Goal: Task Accomplishment & Management: Use online tool/utility

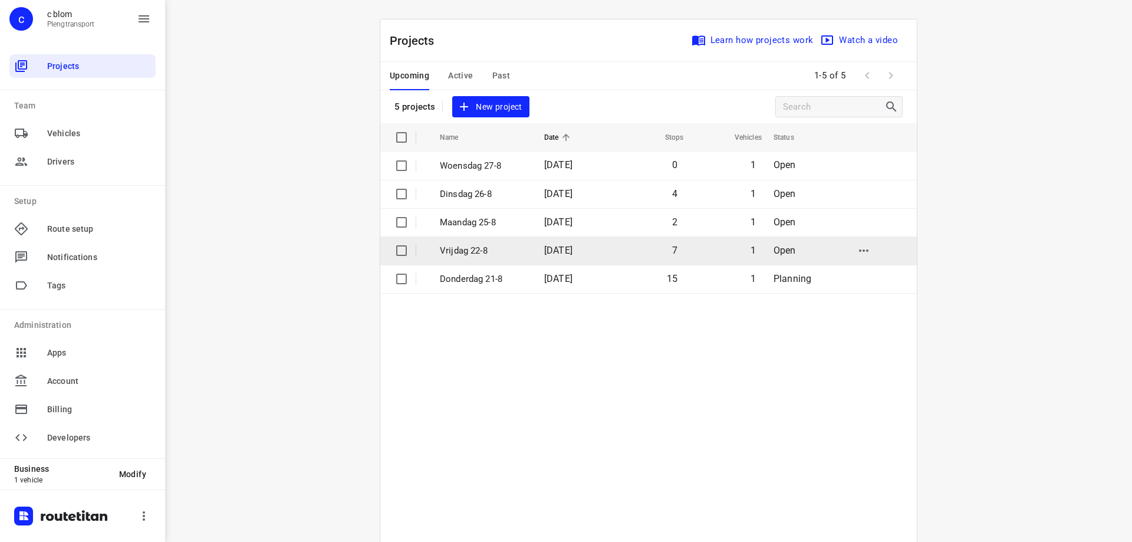
click at [554, 241] on td "[DATE]" at bounding box center [572, 251] width 75 height 28
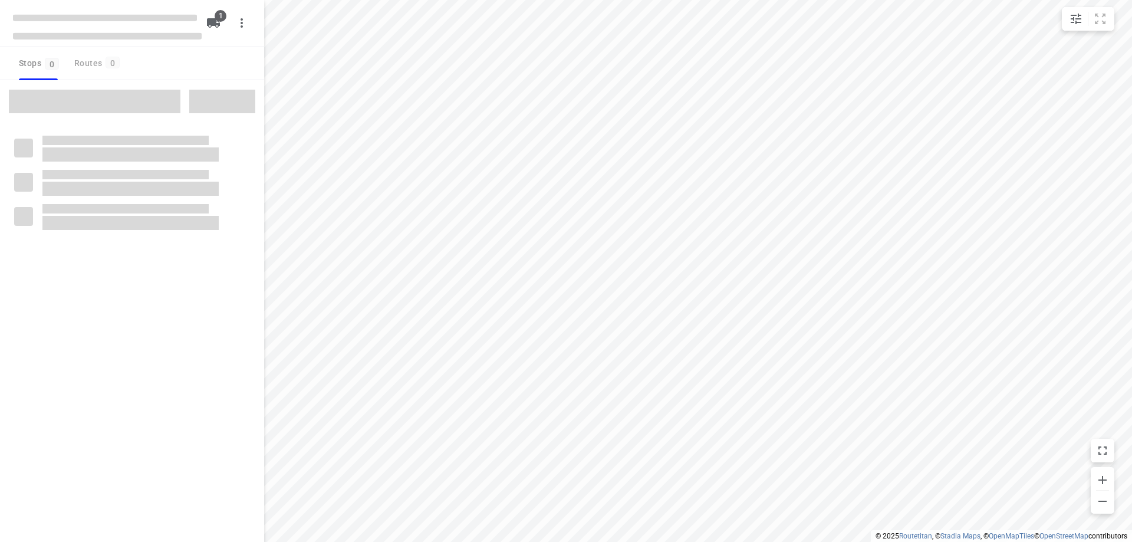
type input "distance"
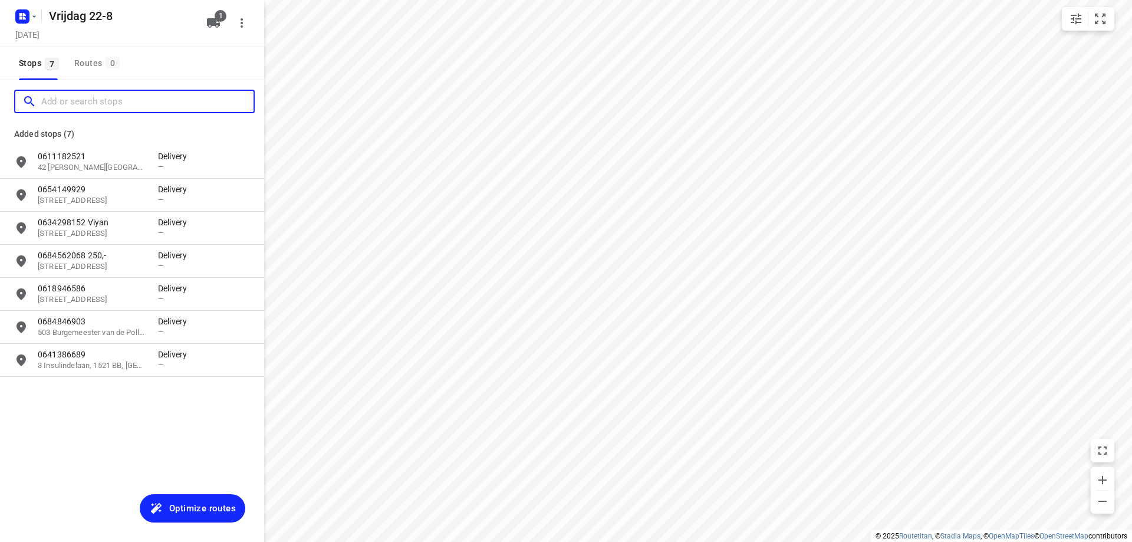
click at [71, 104] on input "Add or search stops" at bounding box center [147, 102] width 212 height 18
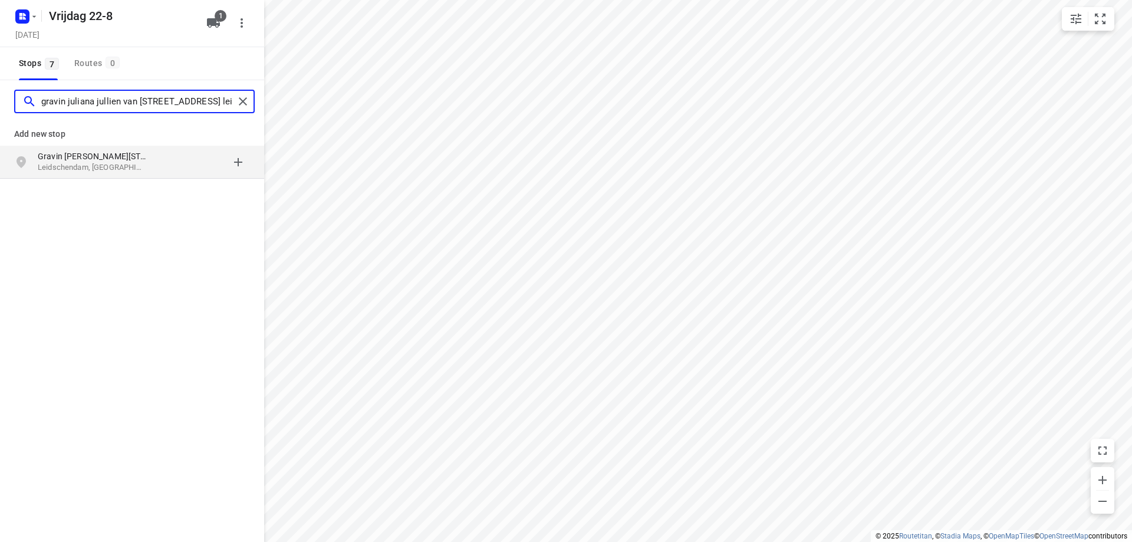
type input "gravin juliana jullien van [STREET_ADDRESS] lei"
click at [81, 172] on p "Leidschendam, [GEOGRAPHIC_DATA]" at bounding box center [92, 167] width 109 height 11
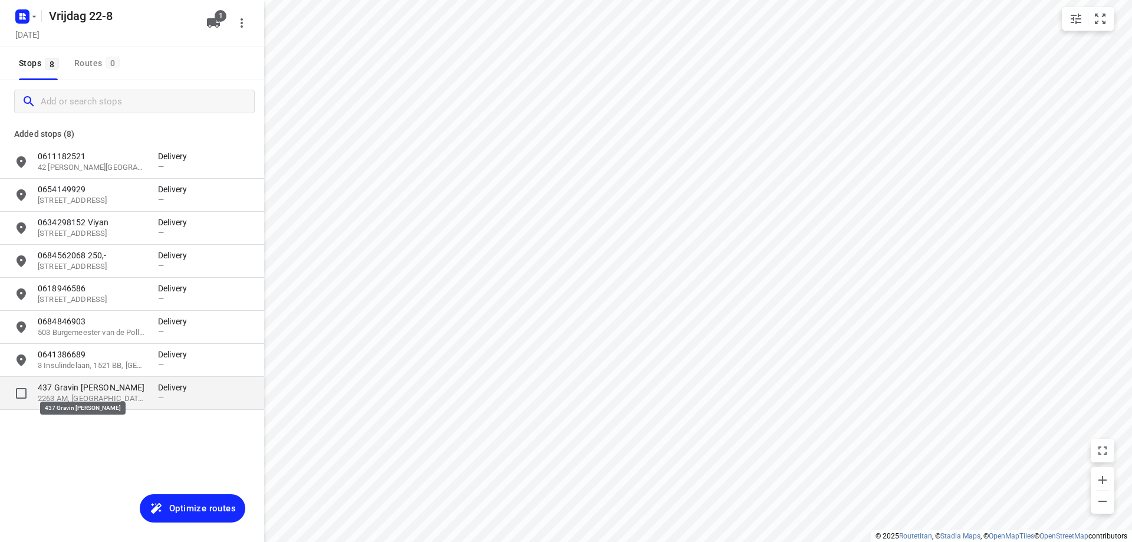
click at [110, 387] on p "437 Gravin [PERSON_NAME]" at bounding box center [92, 388] width 109 height 12
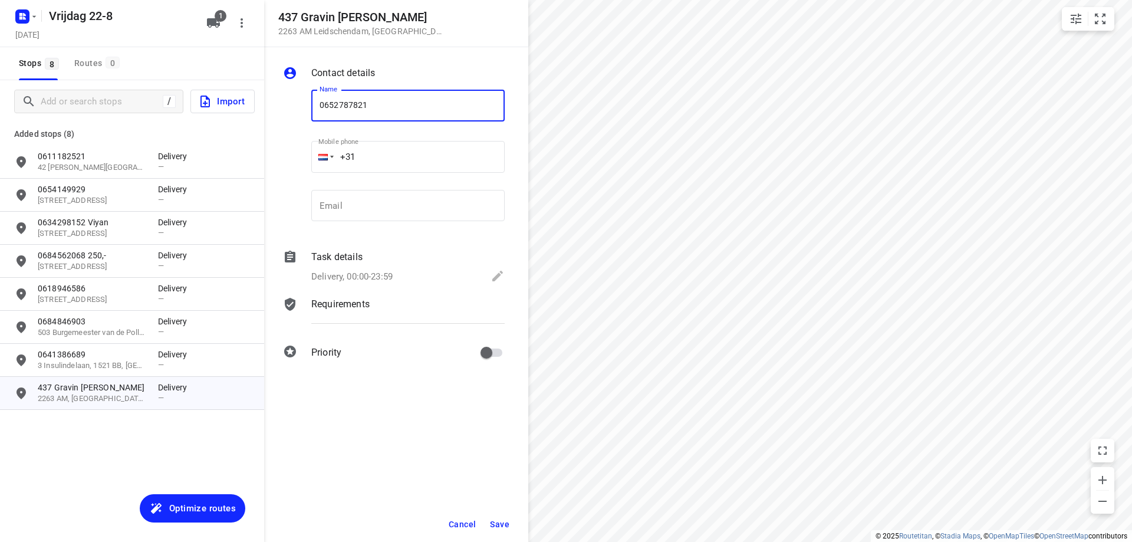
type input "0652787821"
click at [500, 523] on span "Save" at bounding box center [499, 524] width 19 height 9
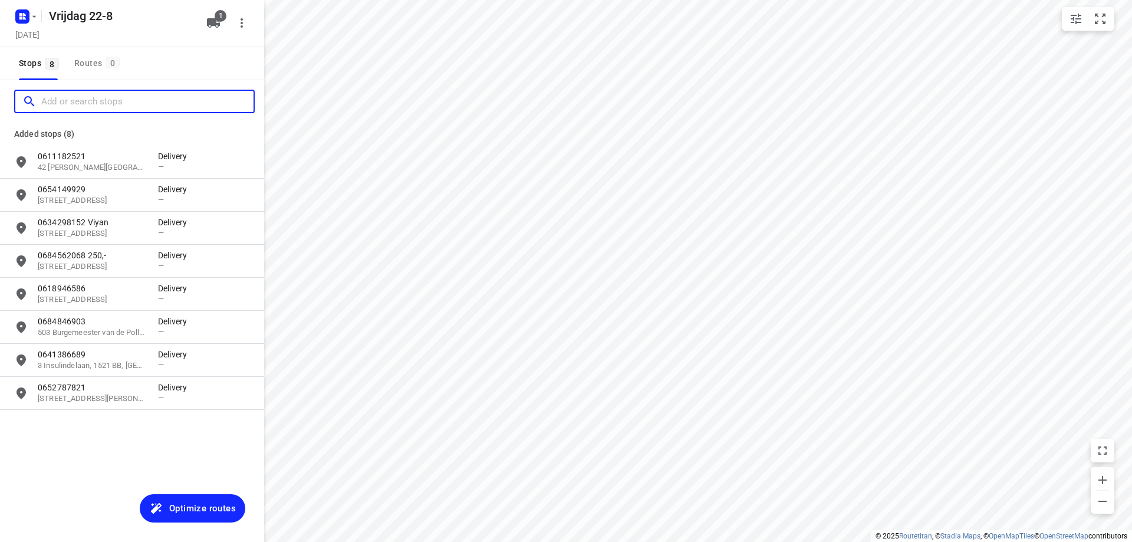
click at [91, 97] on input "Add or search stops" at bounding box center [147, 102] width 212 height 18
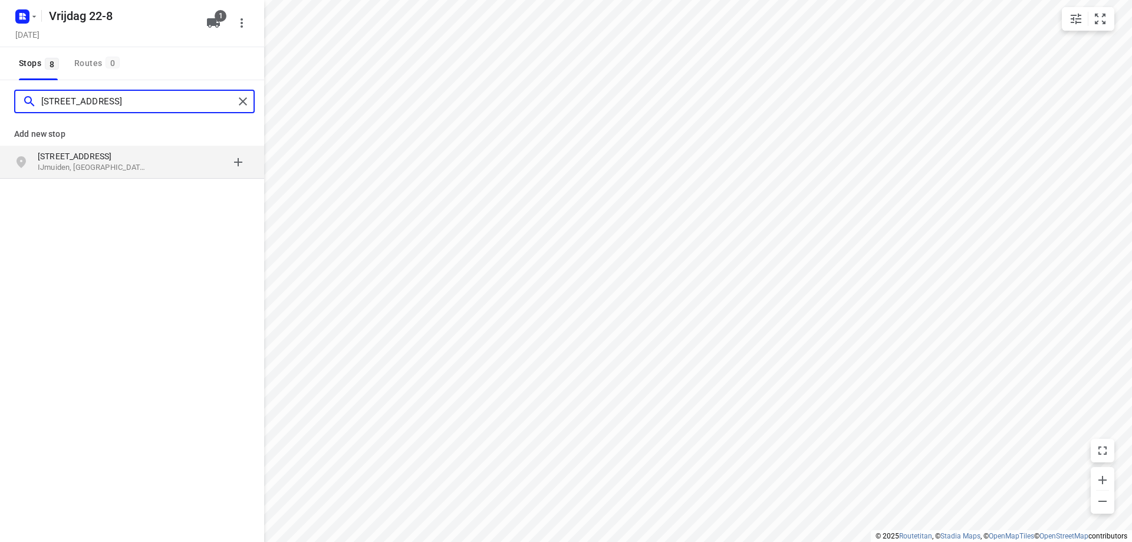
type input "[STREET_ADDRESS]"
click at [89, 162] on p "IJmuiden, [GEOGRAPHIC_DATA]" at bounding box center [92, 167] width 109 height 11
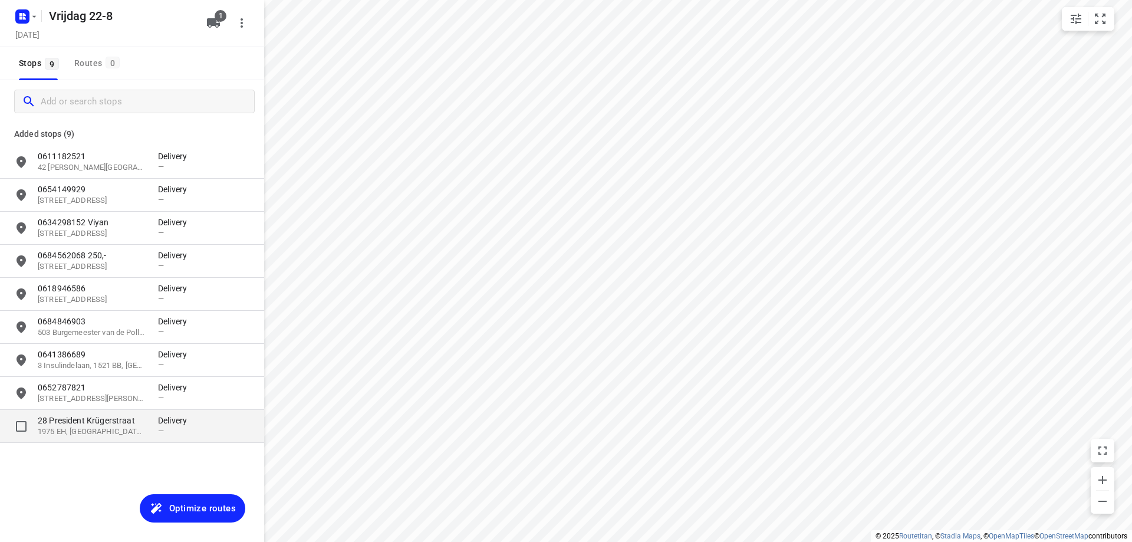
click at [152, 433] on div "28 President [STREET_ADDRESS]" at bounding box center [98, 426] width 120 height 23
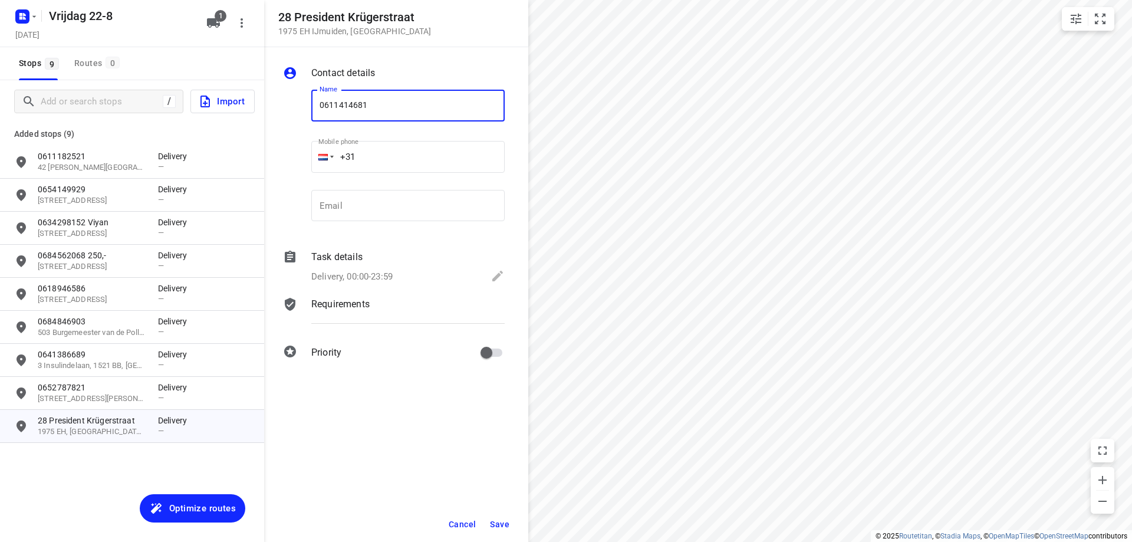
type input "0611414681"
click at [495, 521] on span "Save" at bounding box center [499, 524] width 19 height 9
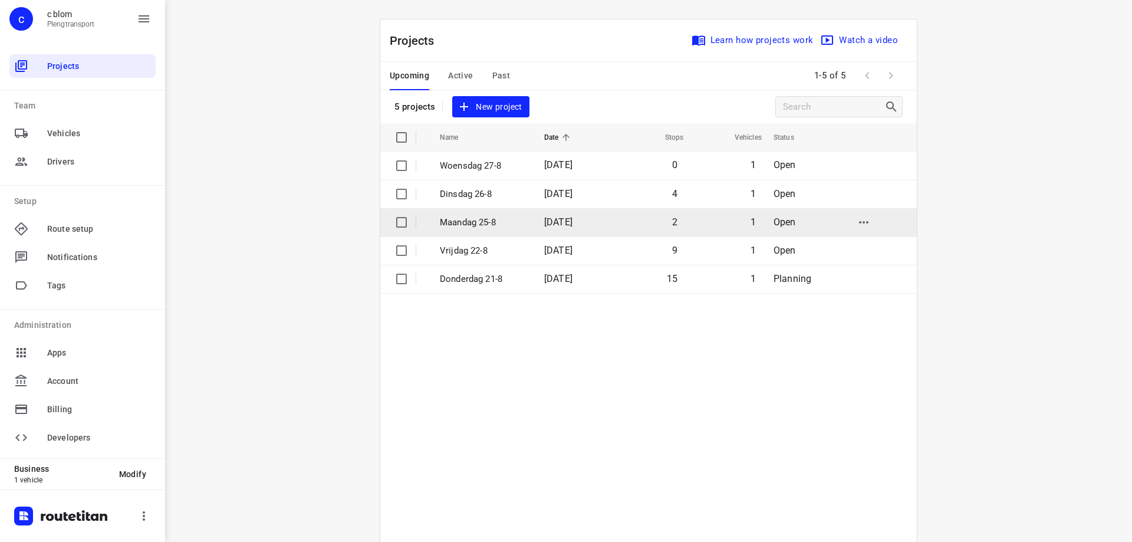
click at [488, 214] on td "Maandag 25-8" at bounding box center [481, 222] width 107 height 28
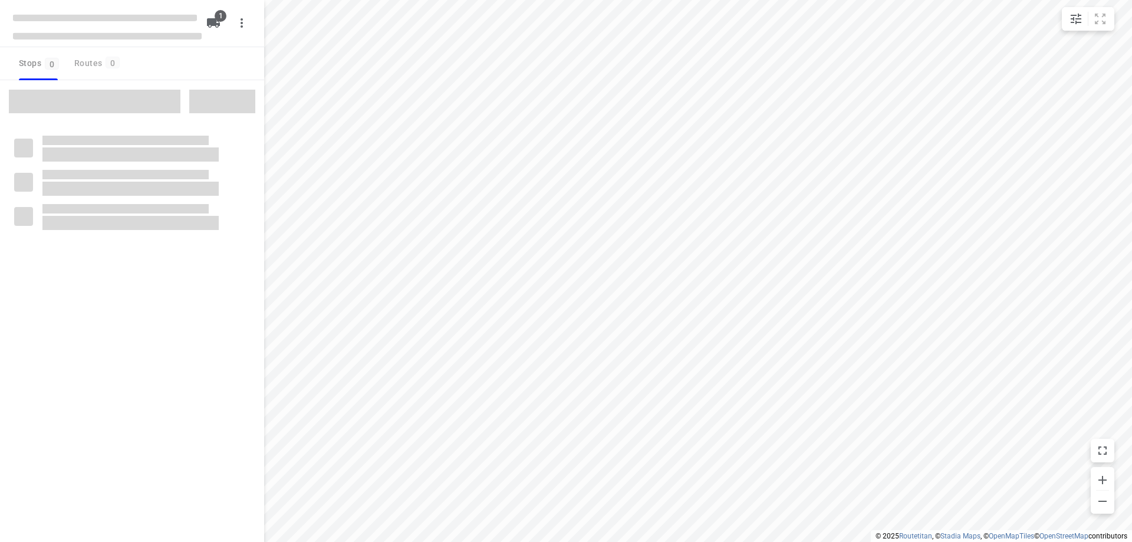
type input "distance"
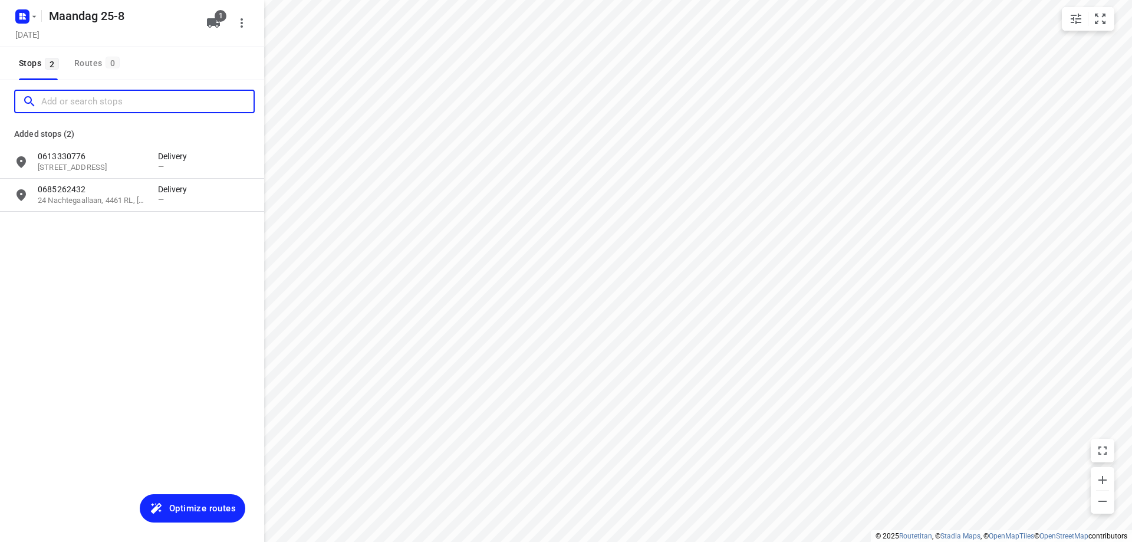
click at [109, 106] on input "Add or search stops" at bounding box center [147, 102] width 212 height 18
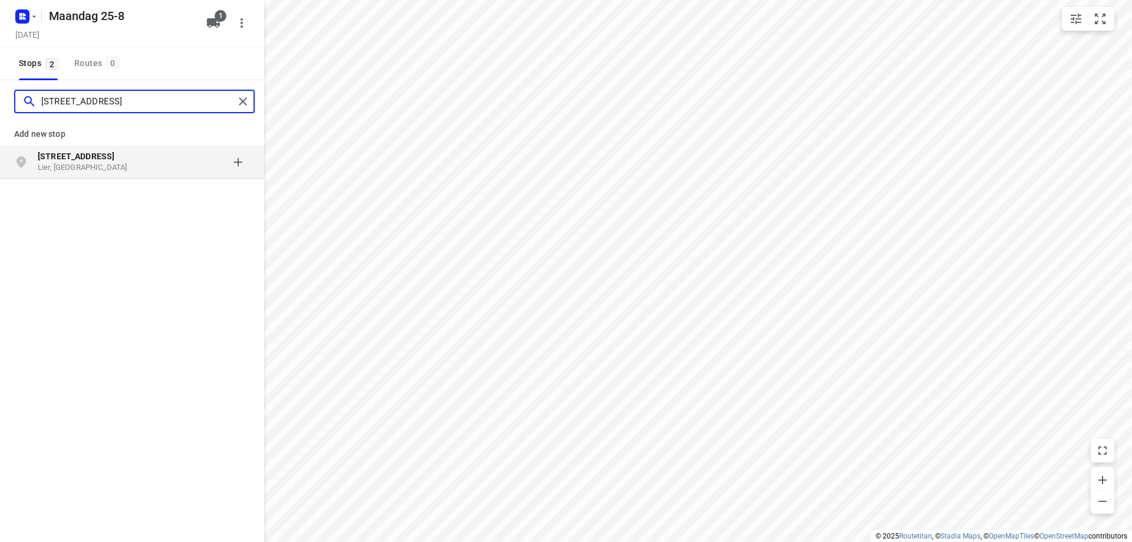
type input "[STREET_ADDRESS]"
click at [96, 158] on b "[STREET_ADDRESS]" at bounding box center [76, 156] width 77 height 9
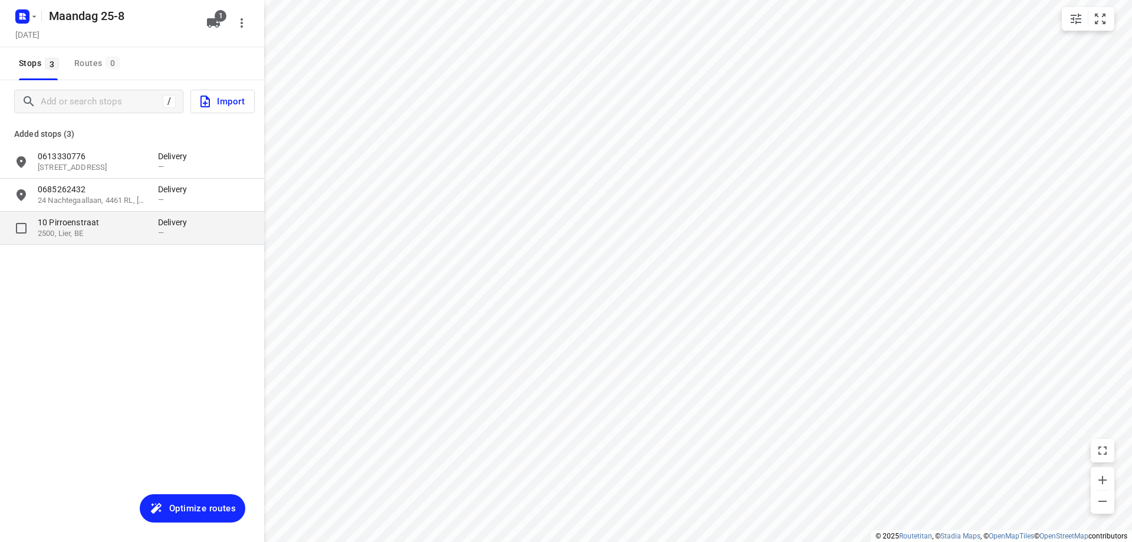
click at [108, 228] on p "10 Pirroenstraat" at bounding box center [92, 222] width 109 height 12
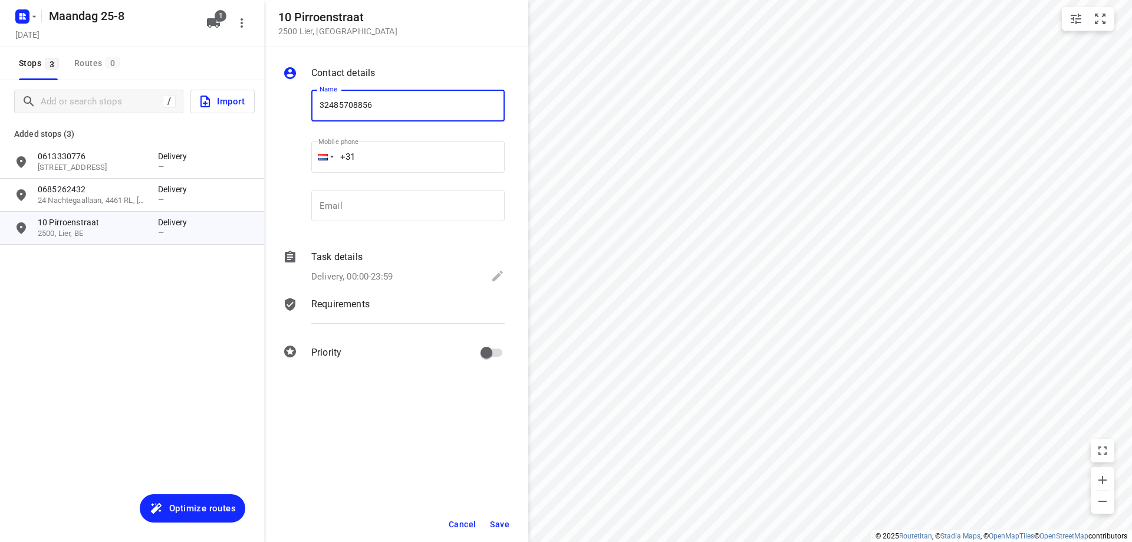
type input "32485708856"
click at [497, 520] on span "Save" at bounding box center [499, 524] width 19 height 9
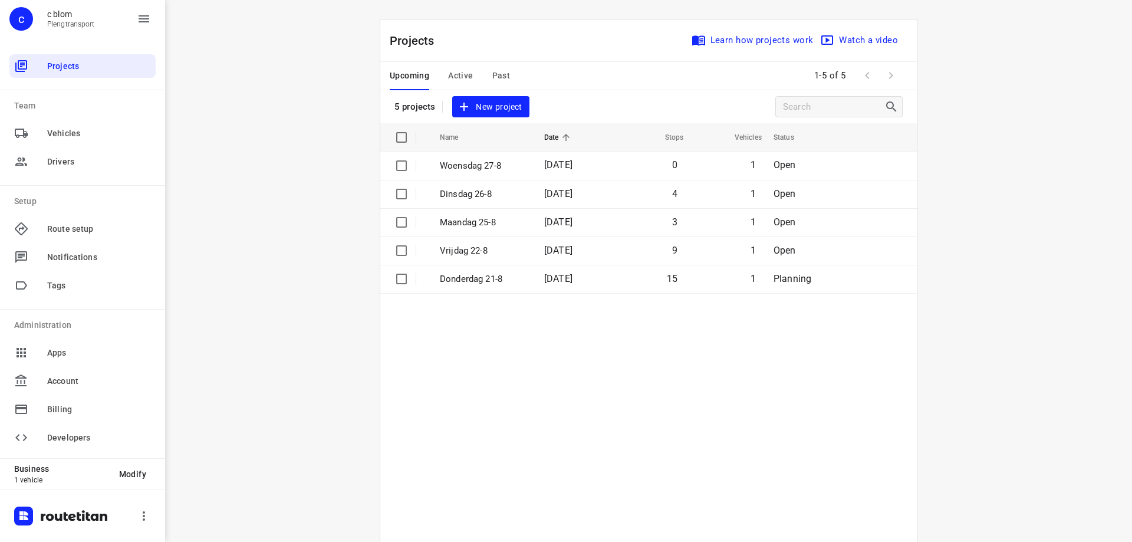
click at [477, 110] on span "New project" at bounding box center [490, 107] width 63 height 15
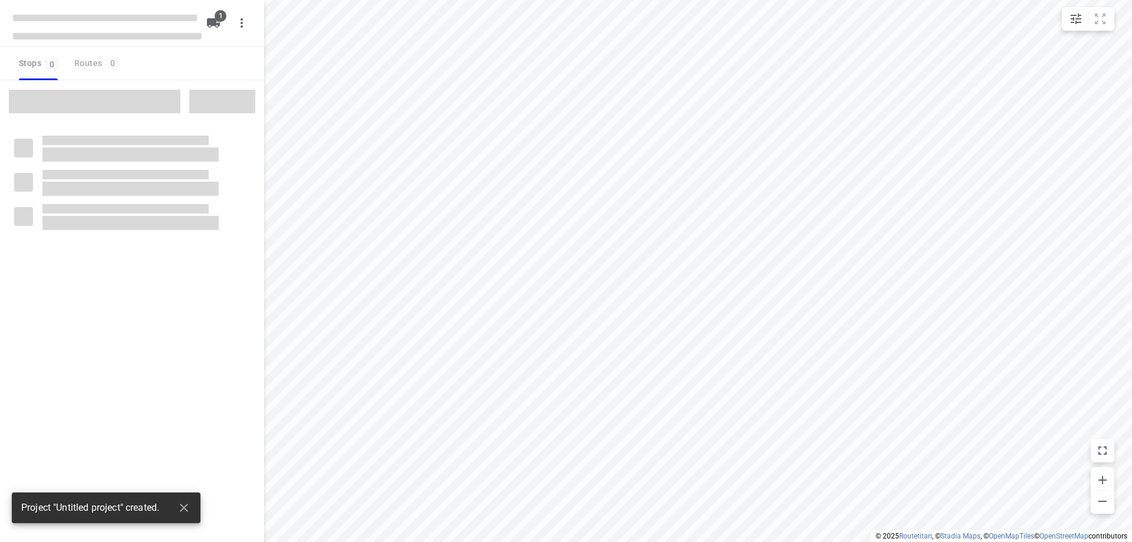
type input "distance"
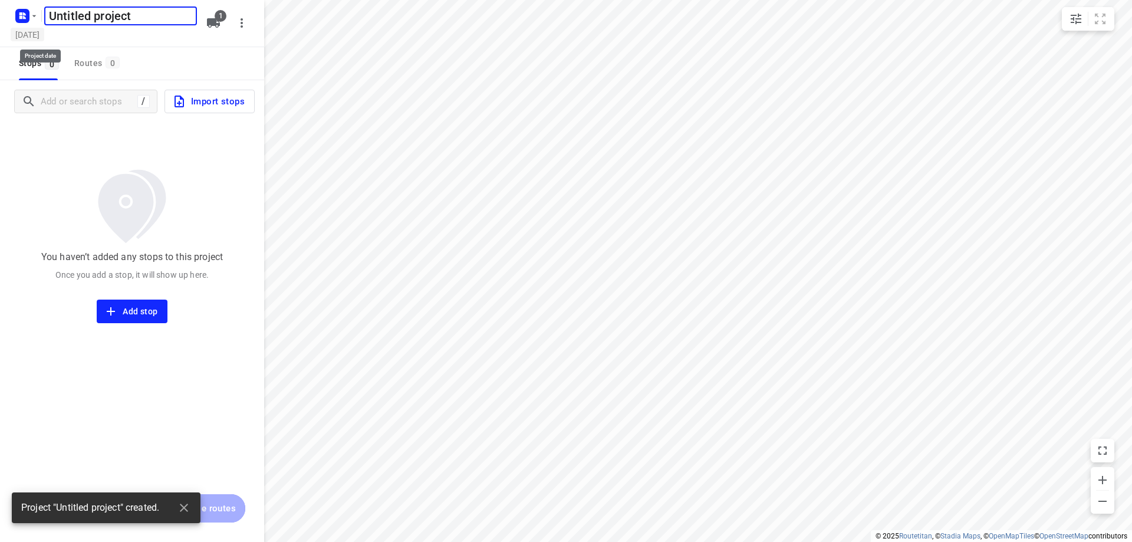
click at [44, 38] on h5 "[DATE]" at bounding box center [28, 35] width 34 height 14
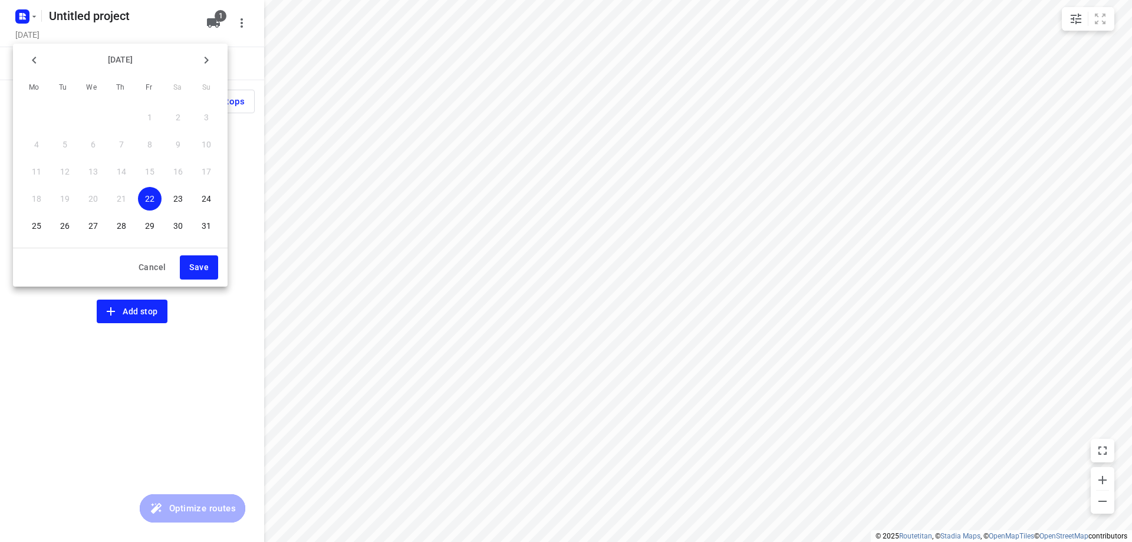
click at [123, 219] on button "28" at bounding box center [122, 226] width 24 height 24
click at [203, 268] on span "Save" at bounding box center [198, 267] width 19 height 15
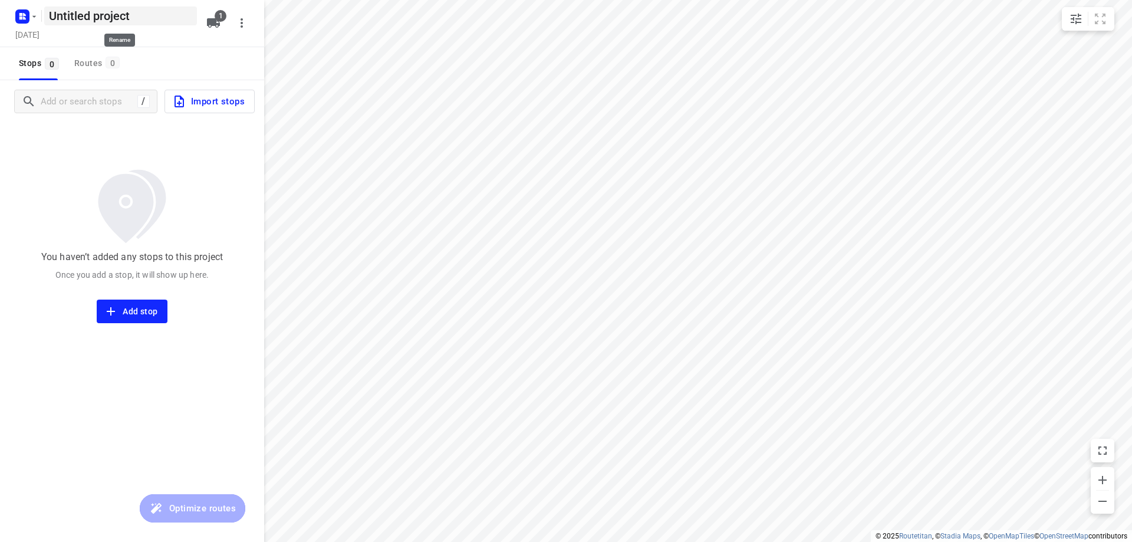
click at [146, 21] on h5 "Untitled project" at bounding box center [120, 15] width 153 height 19
click at [146, 21] on input "Untitled project" at bounding box center [120, 15] width 153 height 19
type input "Donderdag 28-8"
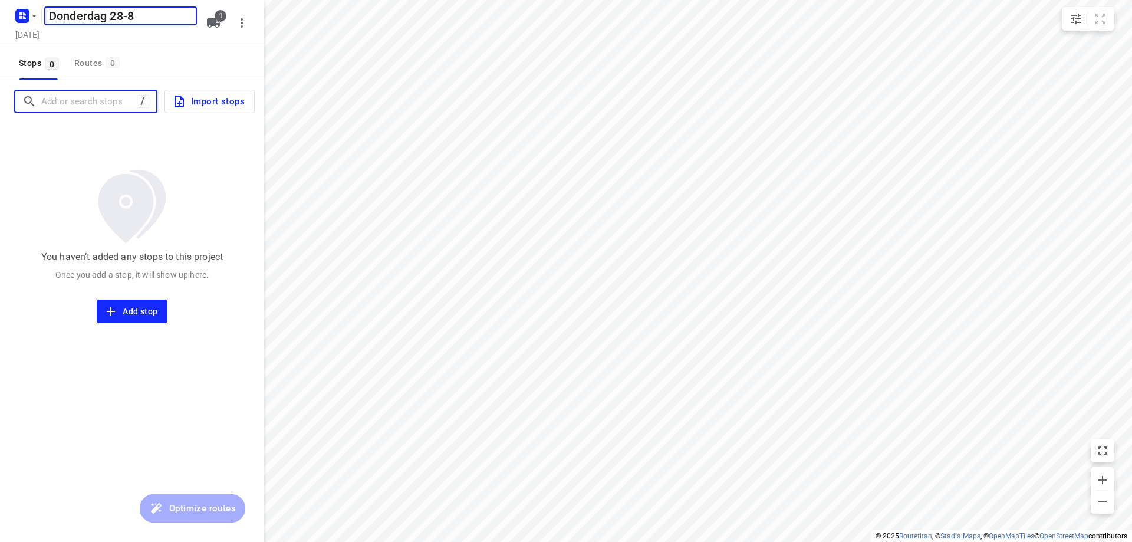
click at [100, 96] on input "Add or search stops" at bounding box center [89, 102] width 96 height 18
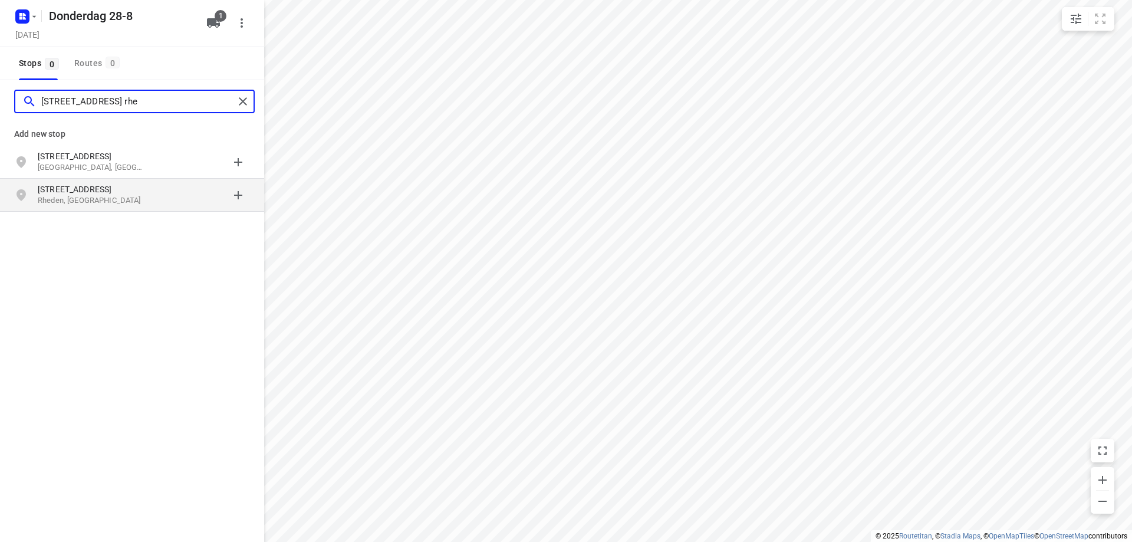
type input "[STREET_ADDRESS] rhe"
click at [133, 198] on p "Rheden, [GEOGRAPHIC_DATA]" at bounding box center [92, 200] width 109 height 11
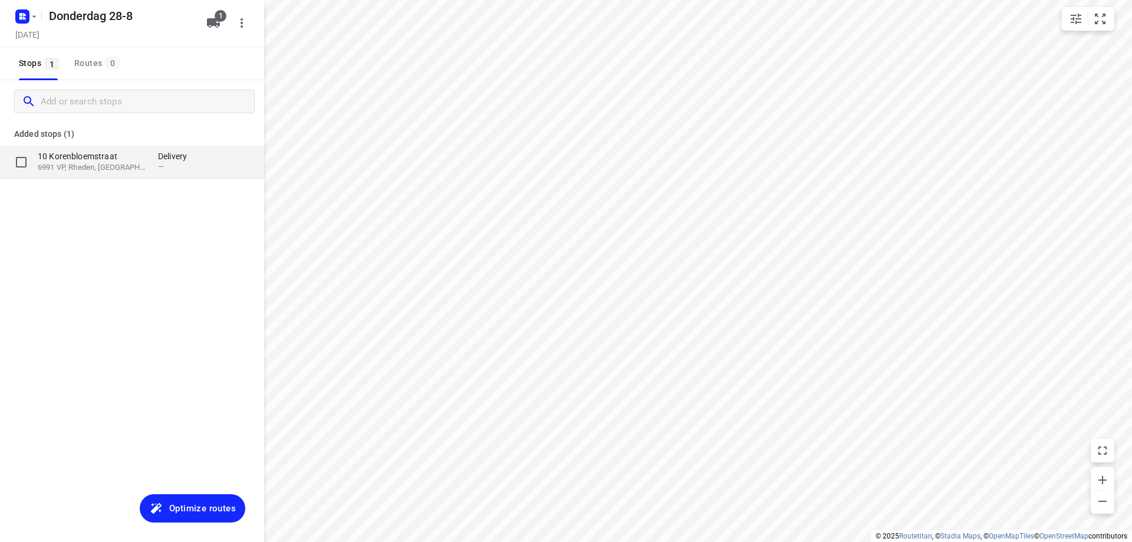
click at [129, 164] on p "6991 VP, Rheden, [GEOGRAPHIC_DATA]" at bounding box center [92, 167] width 109 height 11
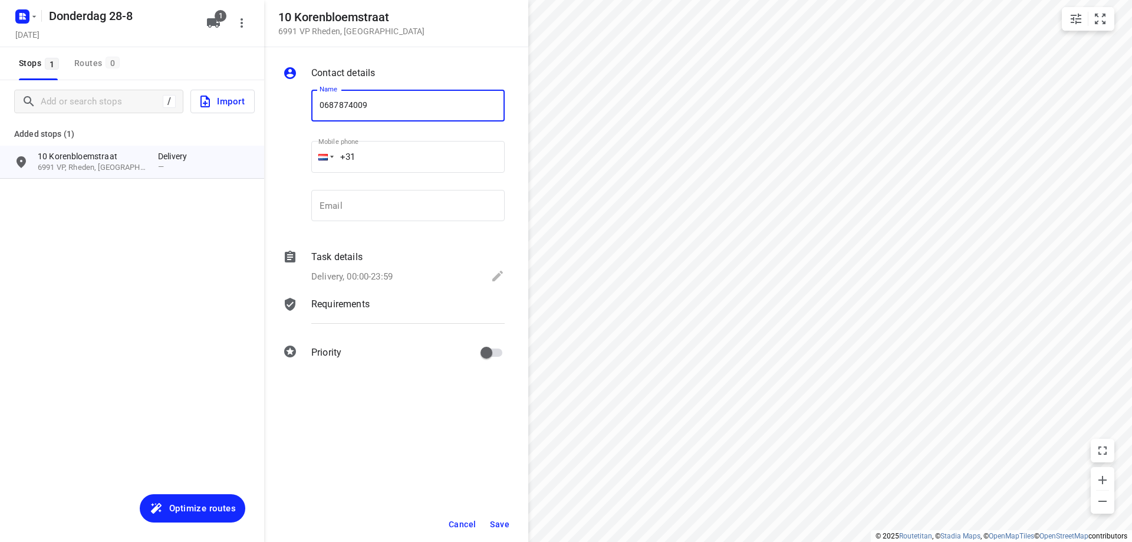
type input "0687874009"
click at [510, 516] on button "Save" at bounding box center [499, 524] width 29 height 21
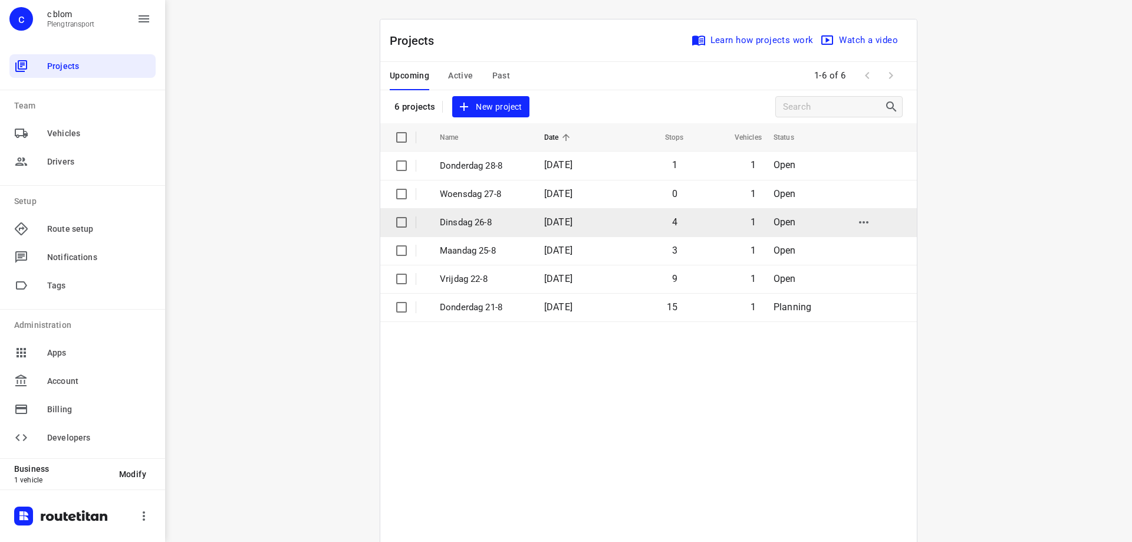
click at [520, 225] on p "Dinsdag 26-8" at bounding box center [483, 223] width 87 height 14
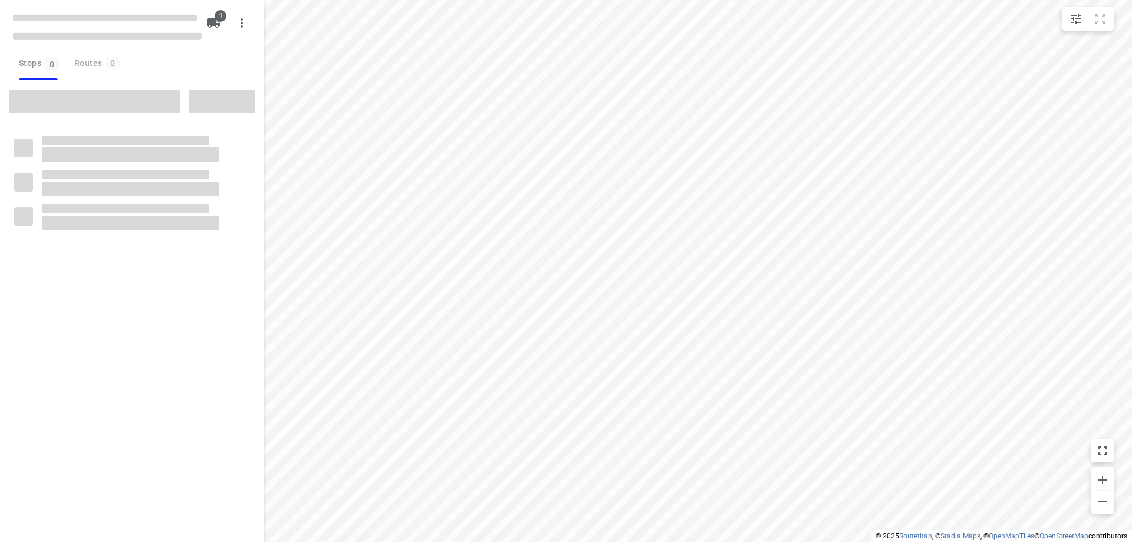
type input "distance"
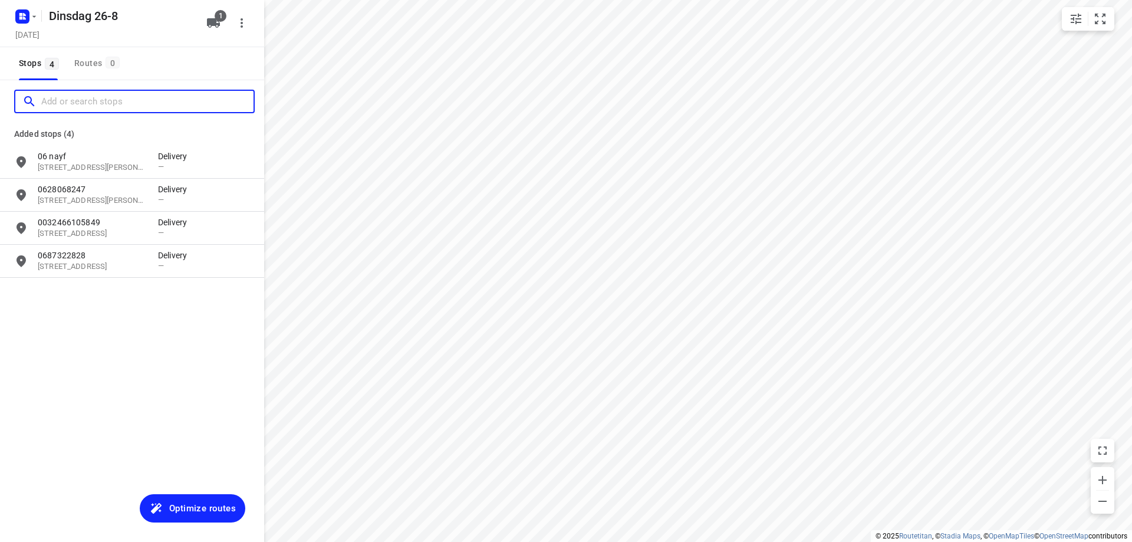
click at [107, 106] on input "Add or search stops" at bounding box center [147, 102] width 212 height 18
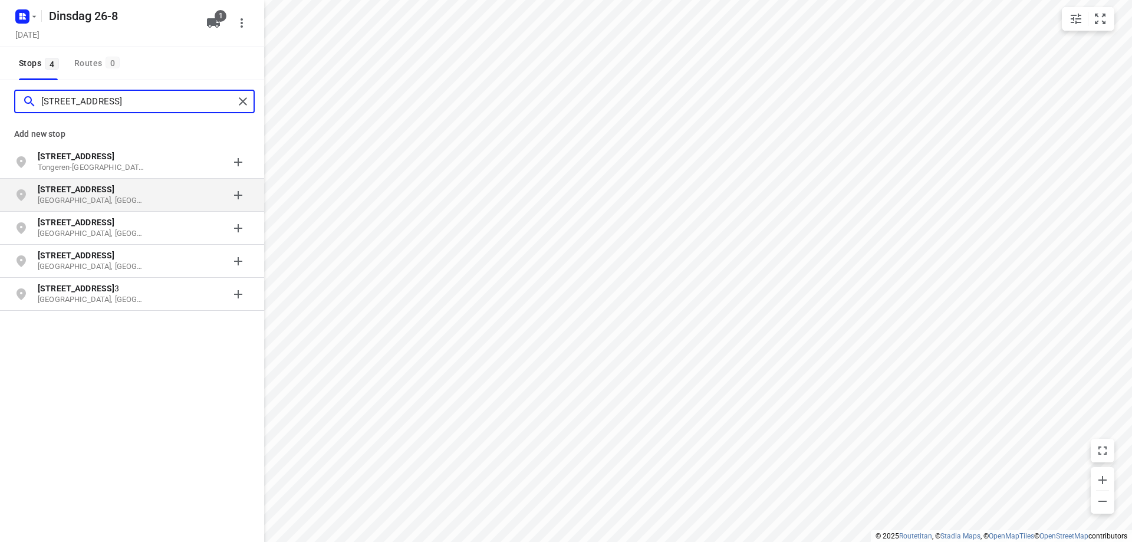
type input "[STREET_ADDRESS]"
click at [137, 196] on p "[GEOGRAPHIC_DATA], [GEOGRAPHIC_DATA]" at bounding box center [92, 200] width 109 height 11
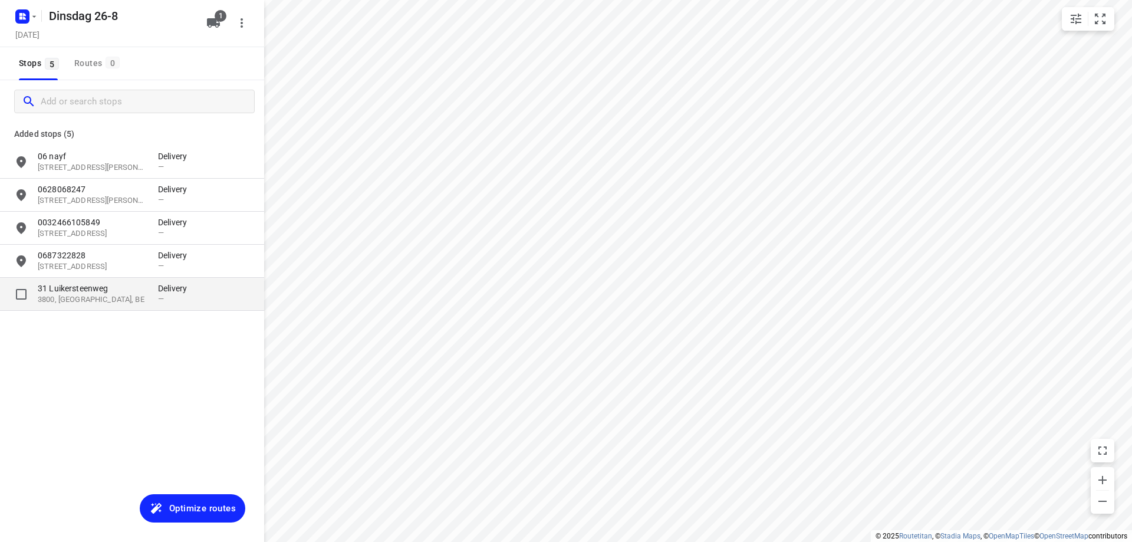
click at [170, 300] on div "—" at bounding box center [175, 298] width 35 height 9
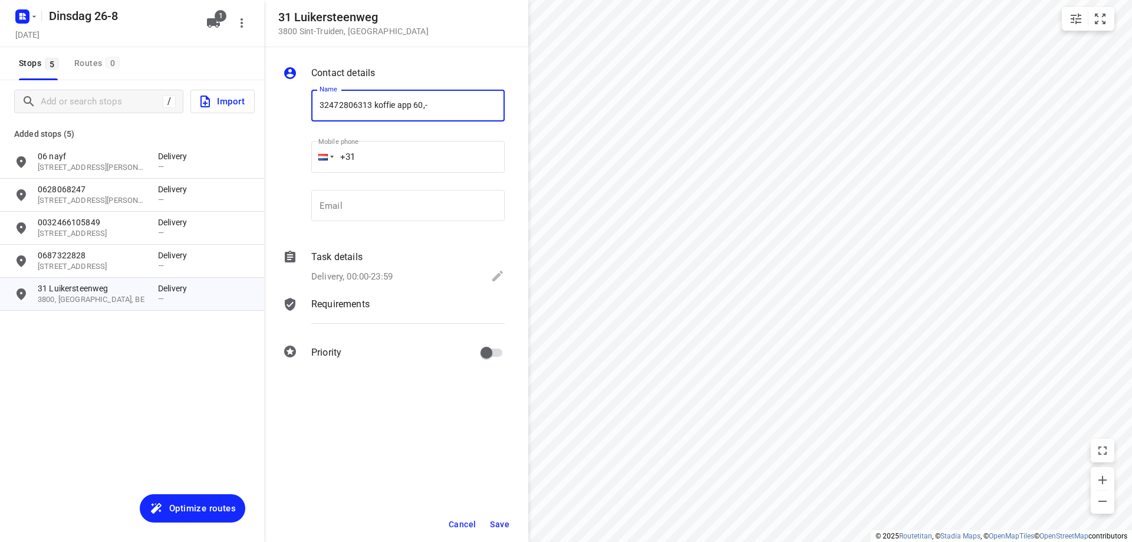
type input "32472806313 koffie app 60,-"
click at [495, 523] on span "Save" at bounding box center [499, 524] width 19 height 9
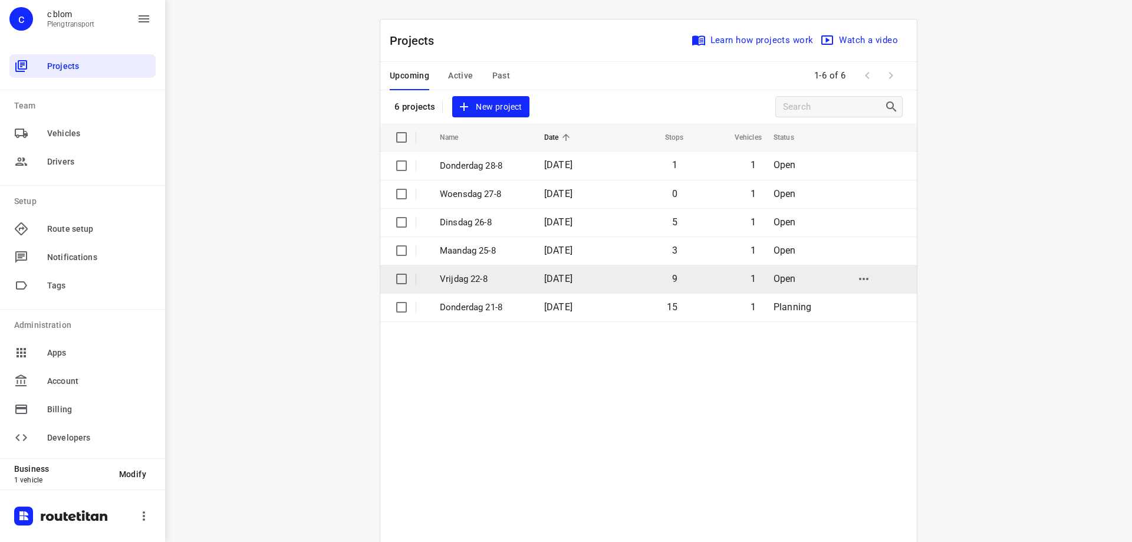
click at [723, 275] on td "1" at bounding box center [725, 279] width 78 height 28
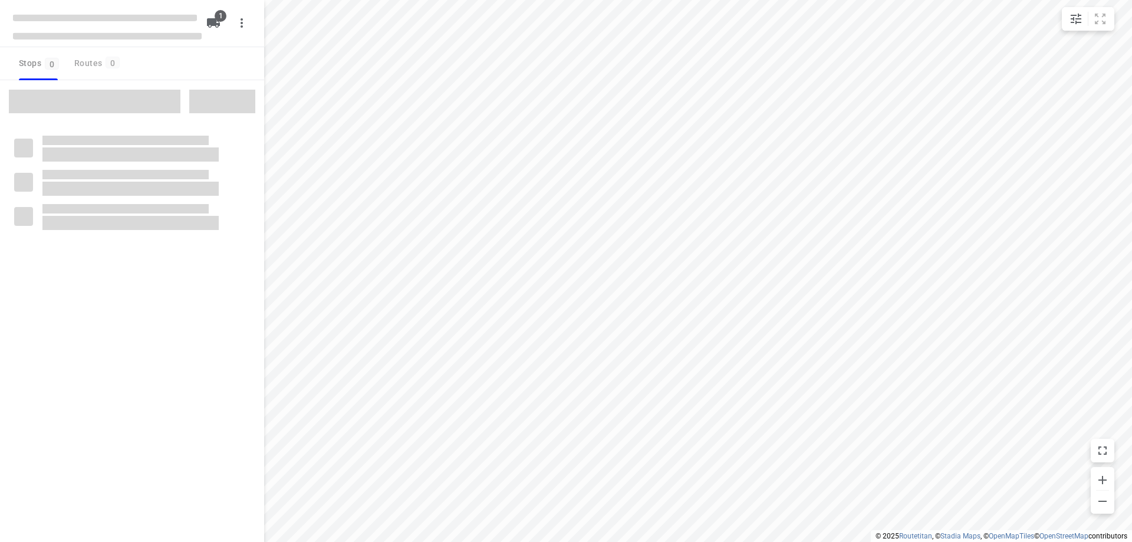
type input "distance"
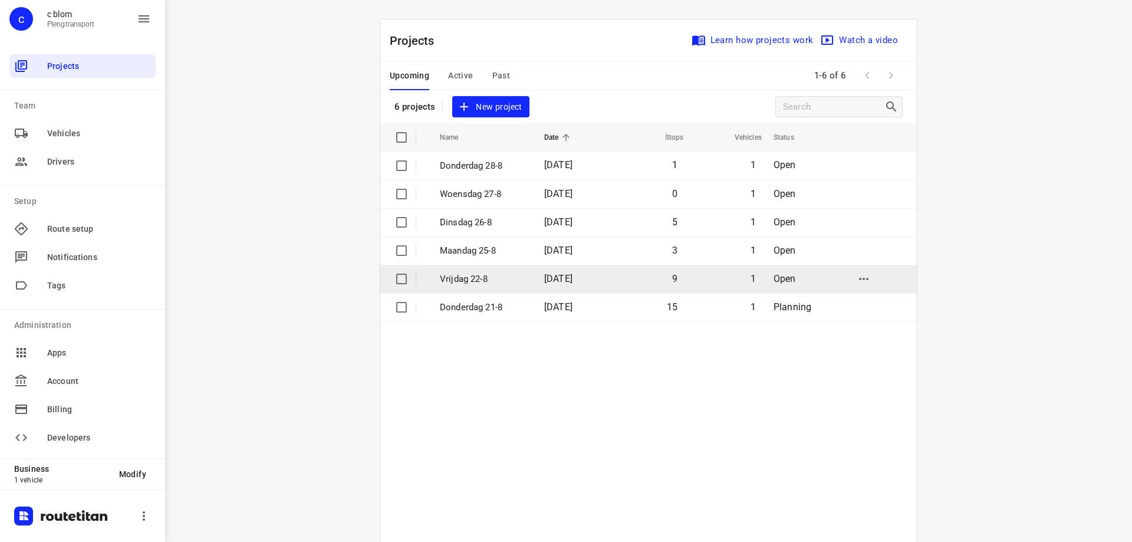
click at [523, 277] on td "Vrijdag 22-8" at bounding box center [481, 279] width 107 height 28
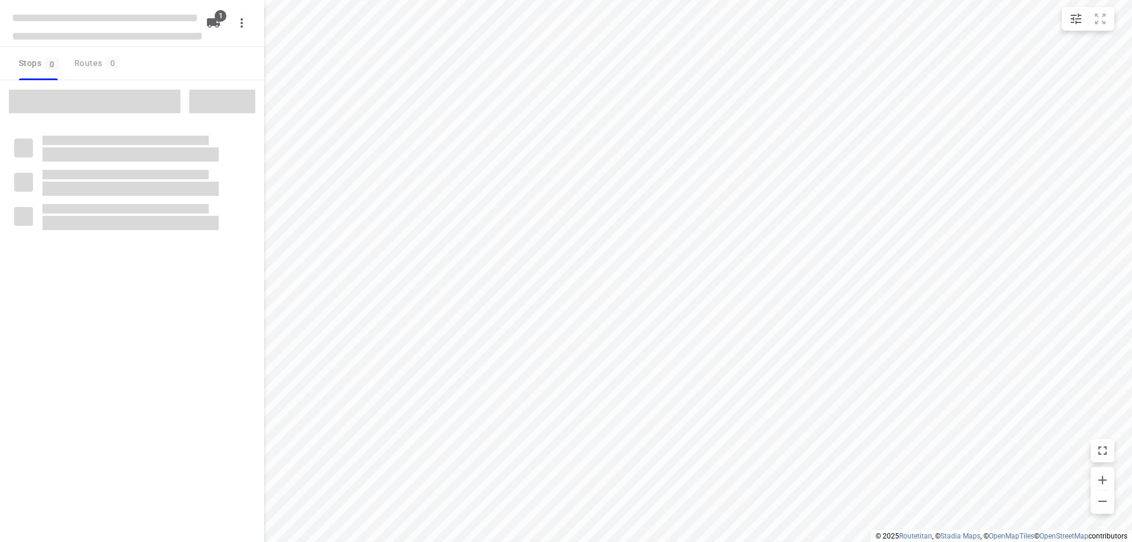
type input "distance"
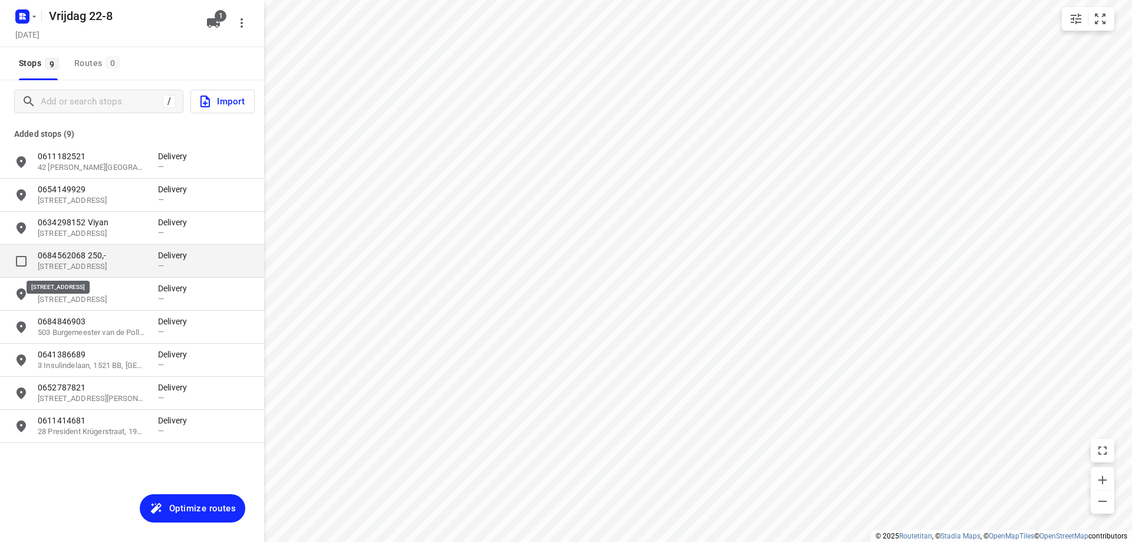
click at [119, 265] on p "[STREET_ADDRESS]" at bounding box center [92, 266] width 109 height 11
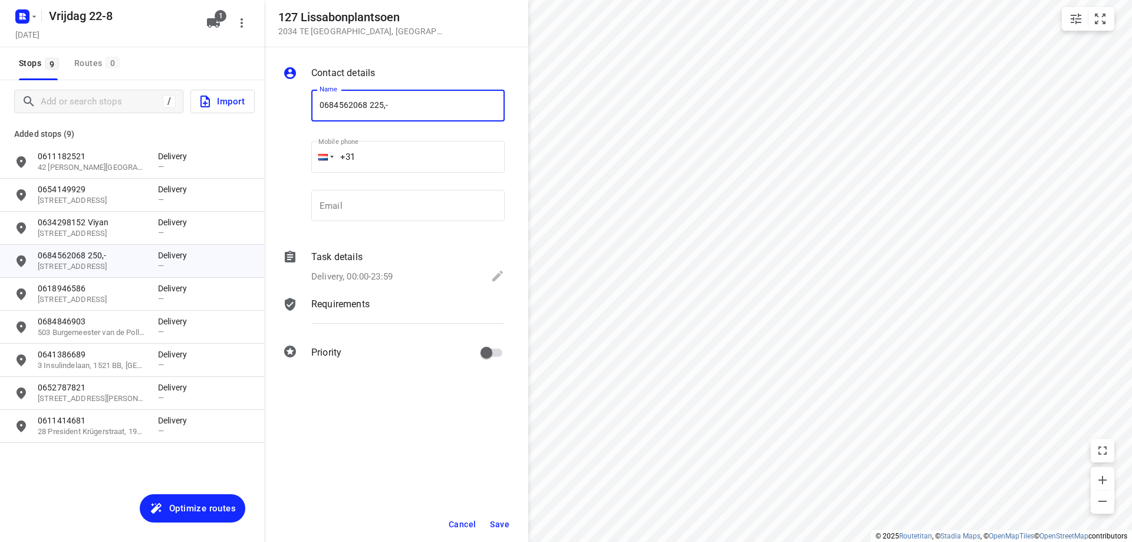
type input "0684562068 225,-"
click at [500, 520] on span "Save" at bounding box center [499, 524] width 19 height 9
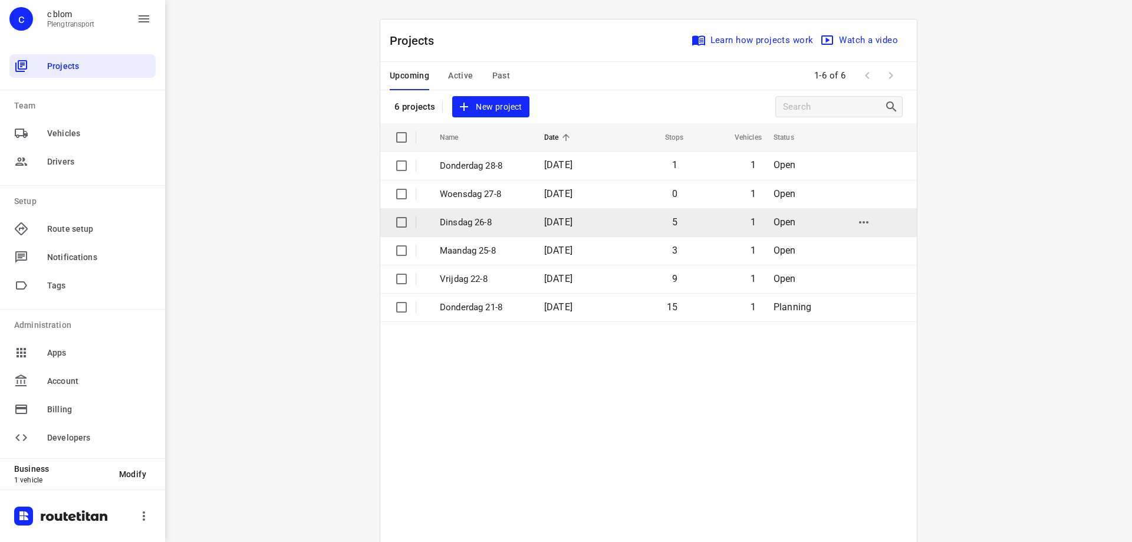
click at [498, 218] on p "Dinsdag 26-8" at bounding box center [483, 223] width 87 height 14
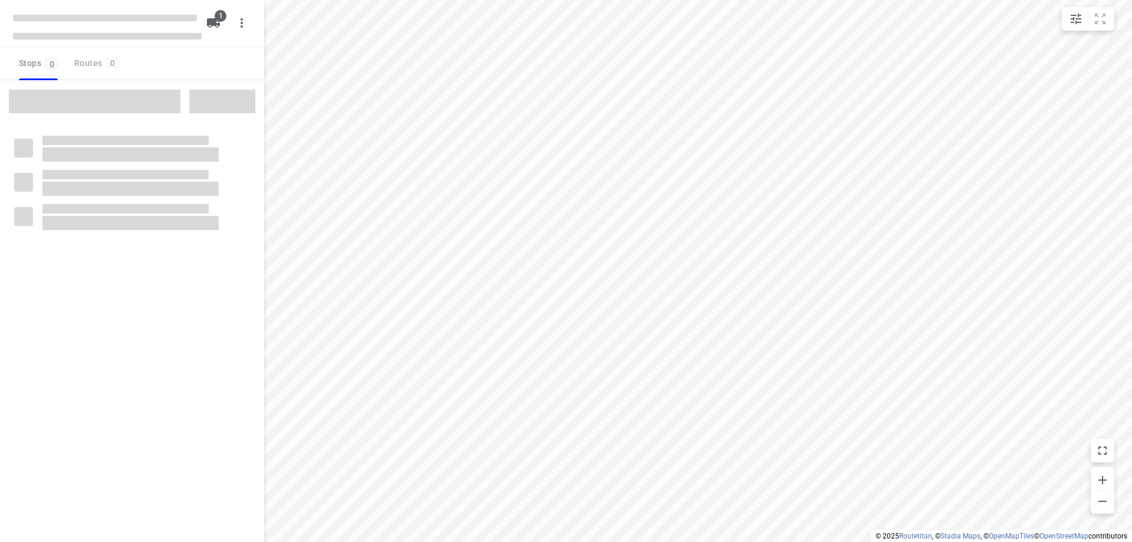
type input "distance"
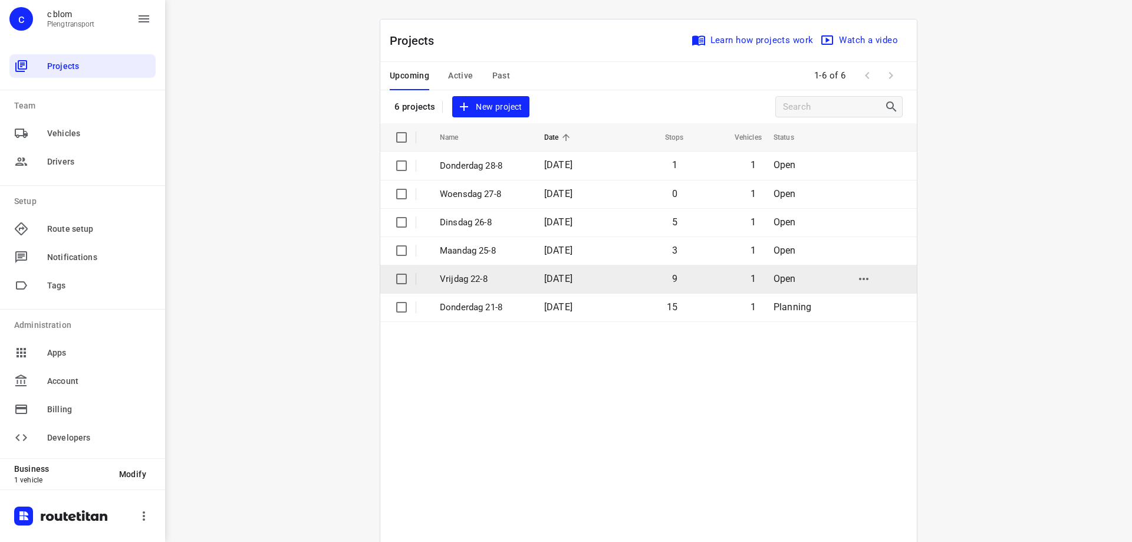
click at [445, 278] on p "Vrijdag 22-8" at bounding box center [483, 280] width 87 height 14
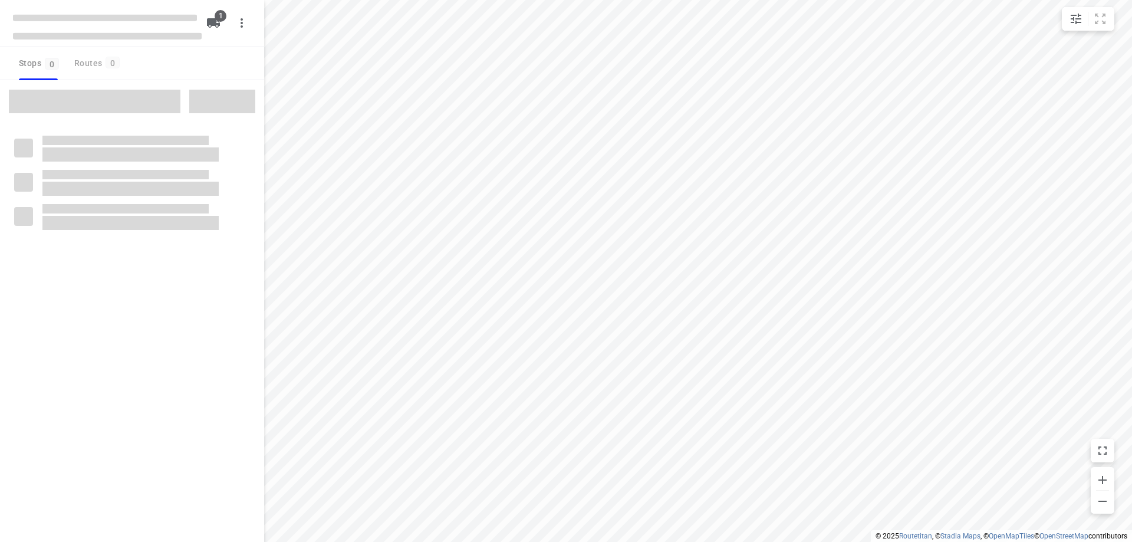
type input "distance"
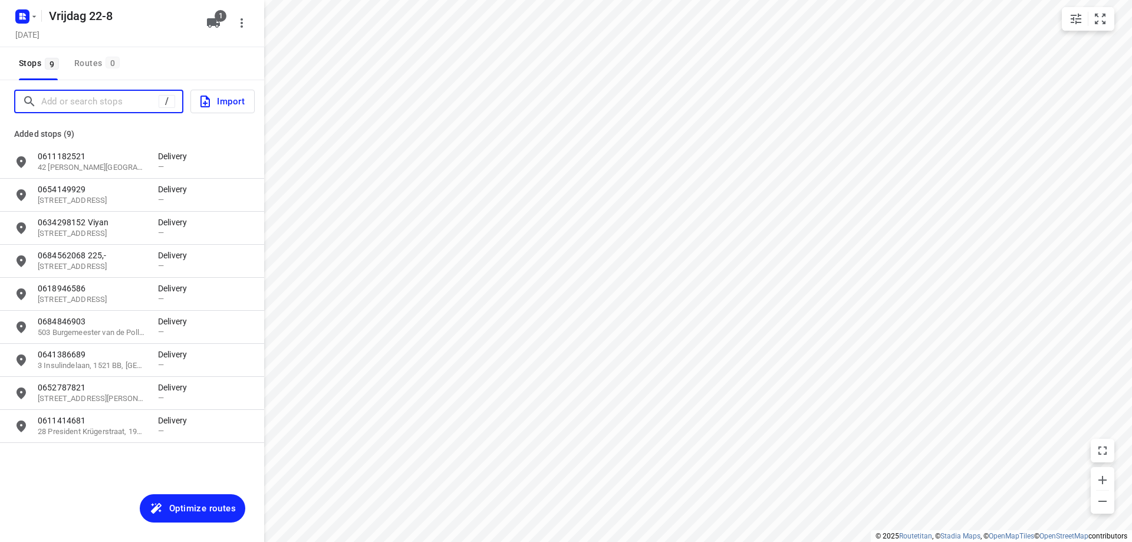
click at [107, 97] on input "Add or search stops" at bounding box center [99, 102] width 117 height 18
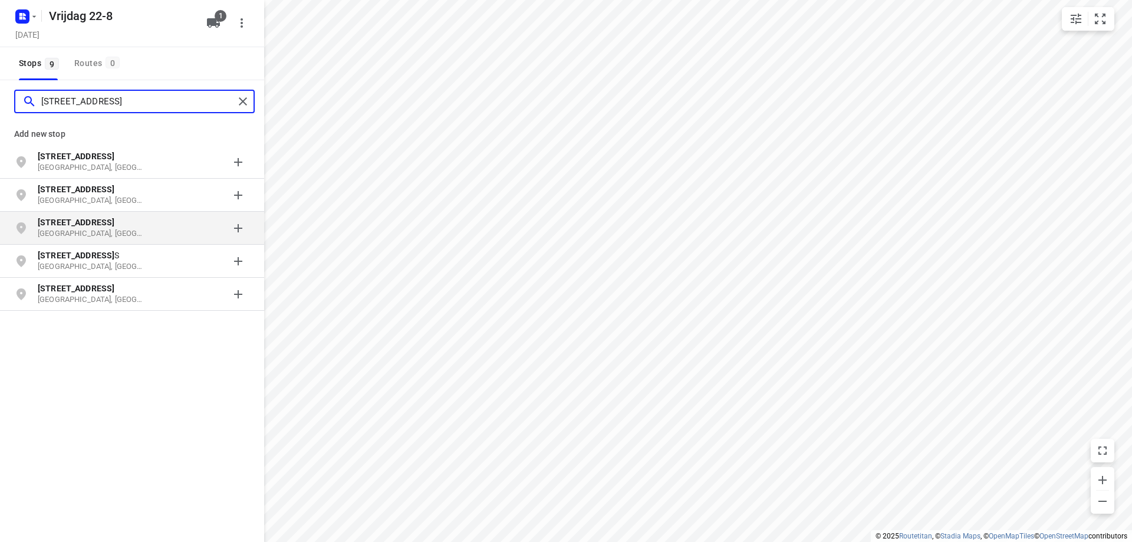
type input "[STREET_ADDRESS]"
click at [133, 225] on p "[STREET_ADDRESS]" at bounding box center [92, 222] width 109 height 12
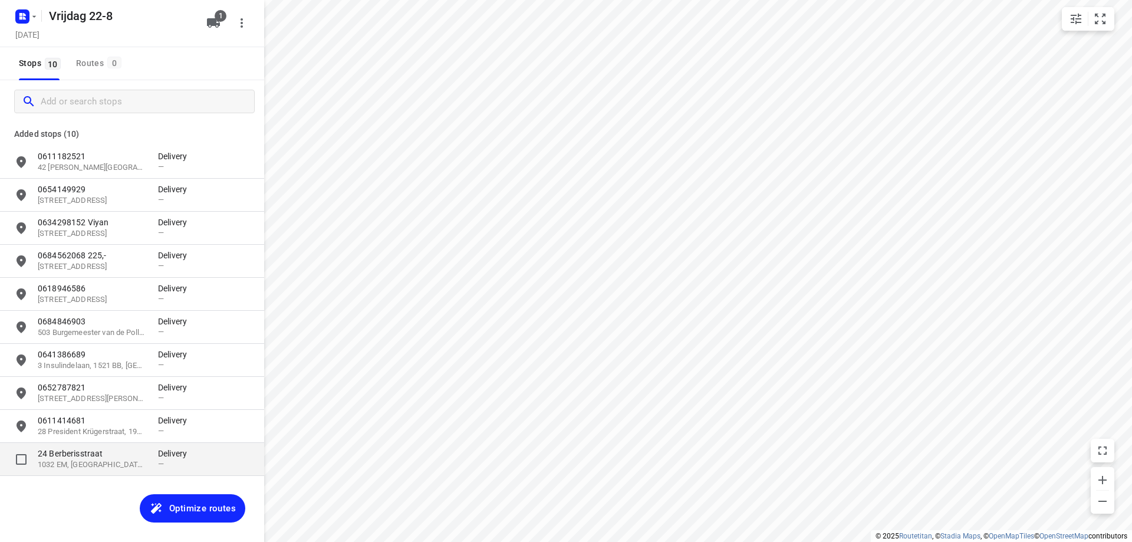
click at [149, 453] on p "24 Berberisstraat" at bounding box center [98, 454] width 120 height 12
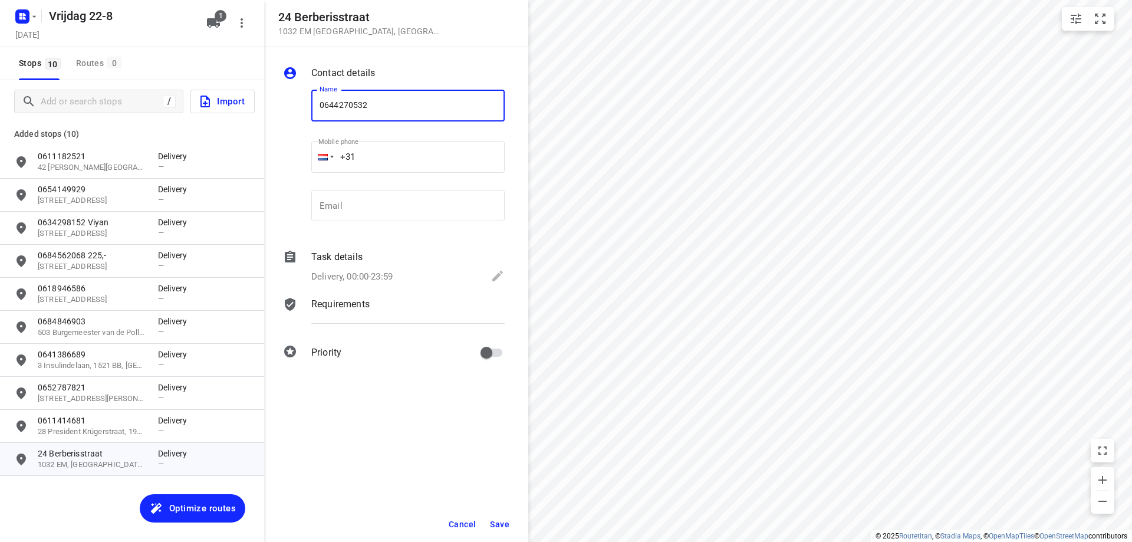
type input "0644270532"
click at [493, 524] on span "Save" at bounding box center [499, 524] width 19 height 9
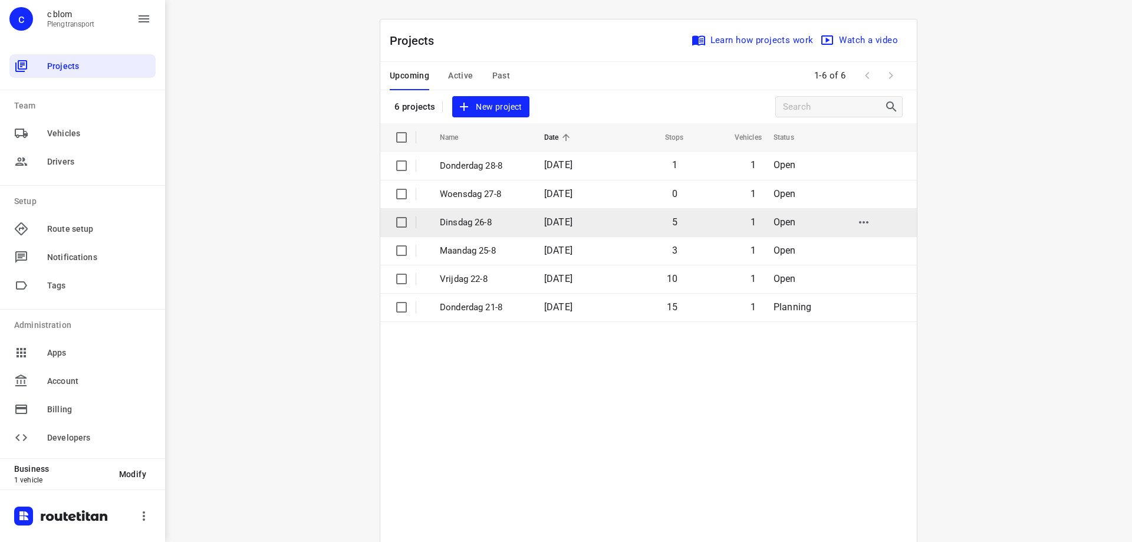
click at [503, 222] on p "Dinsdag 26-8" at bounding box center [483, 223] width 87 height 14
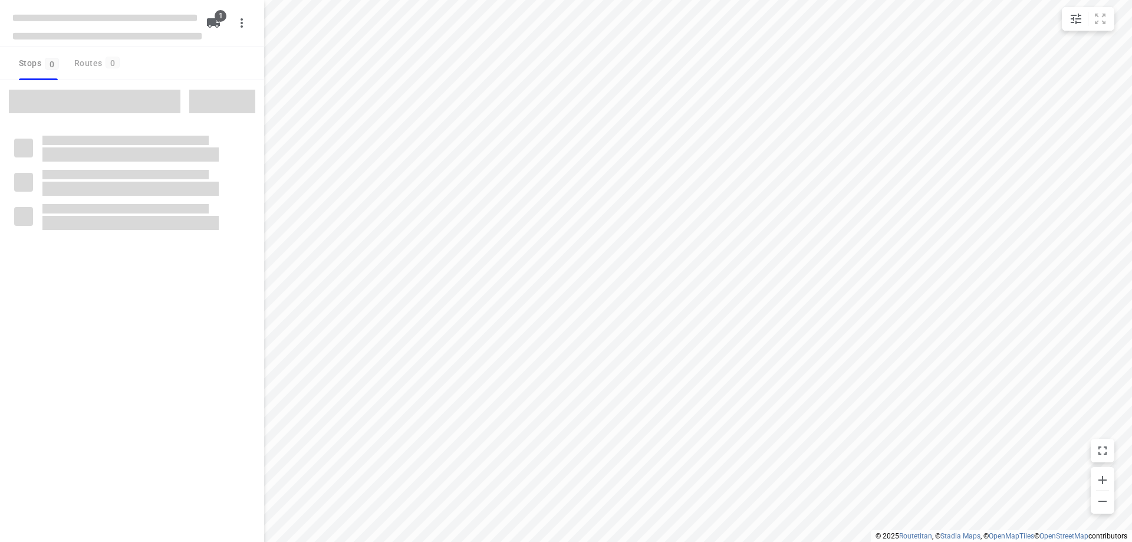
type input "distance"
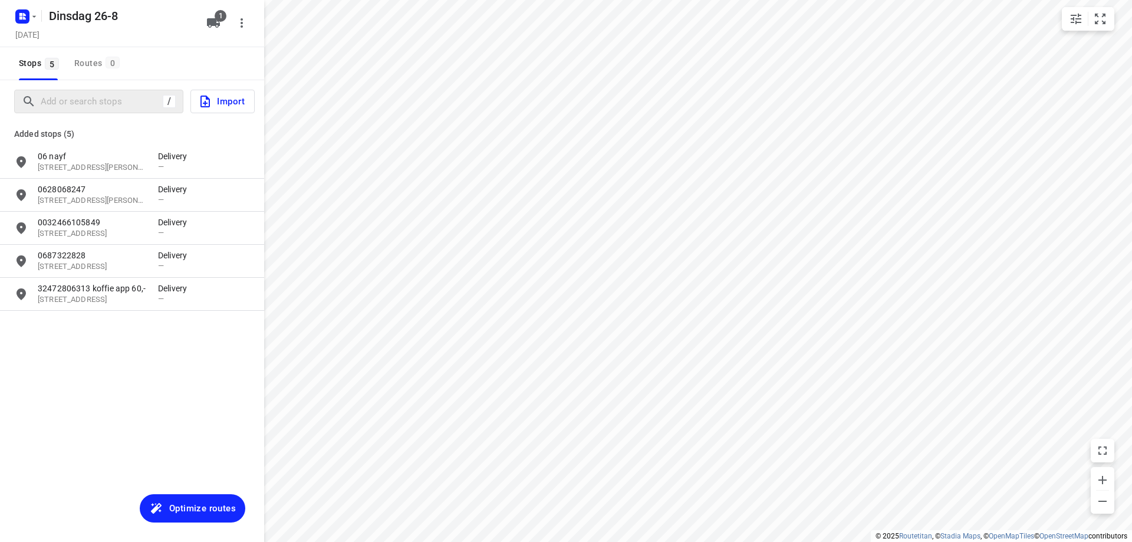
click at [101, 111] on div "/" at bounding box center [98, 102] width 169 height 24
click at [101, 101] on input "Add or search stops" at bounding box center [99, 102] width 117 height 18
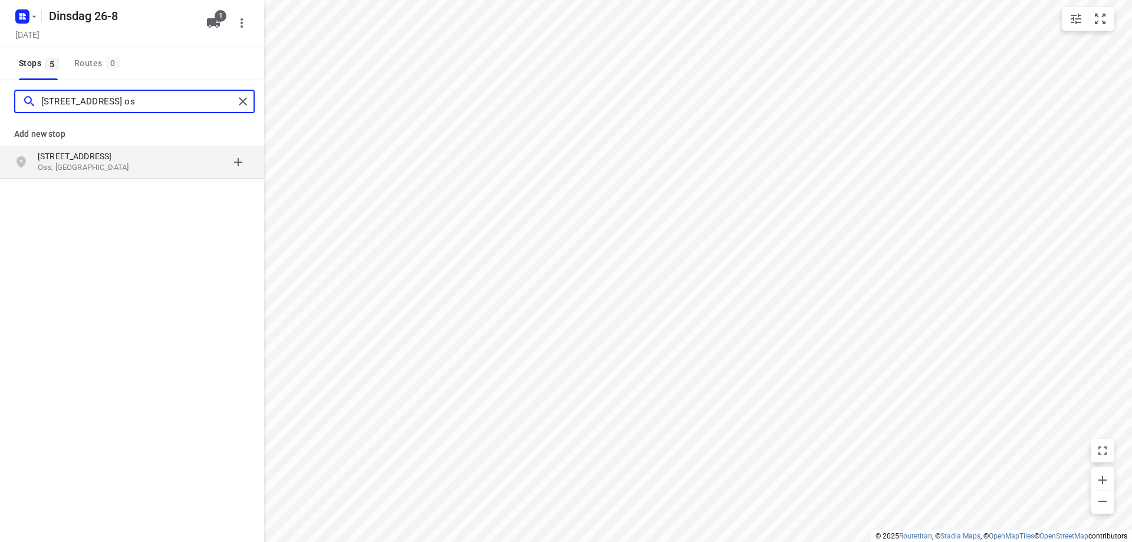
type input "[STREET_ADDRESS] os"
click at [143, 167] on p "Oss, [GEOGRAPHIC_DATA]" at bounding box center [92, 167] width 109 height 11
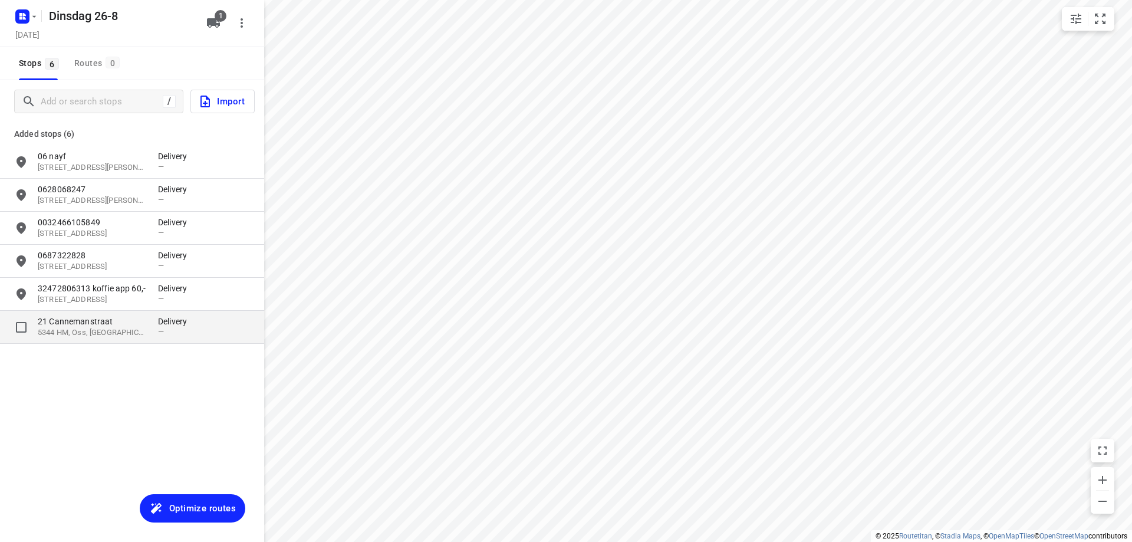
click at [129, 320] on p "21 Cannemanstraat" at bounding box center [92, 322] width 109 height 12
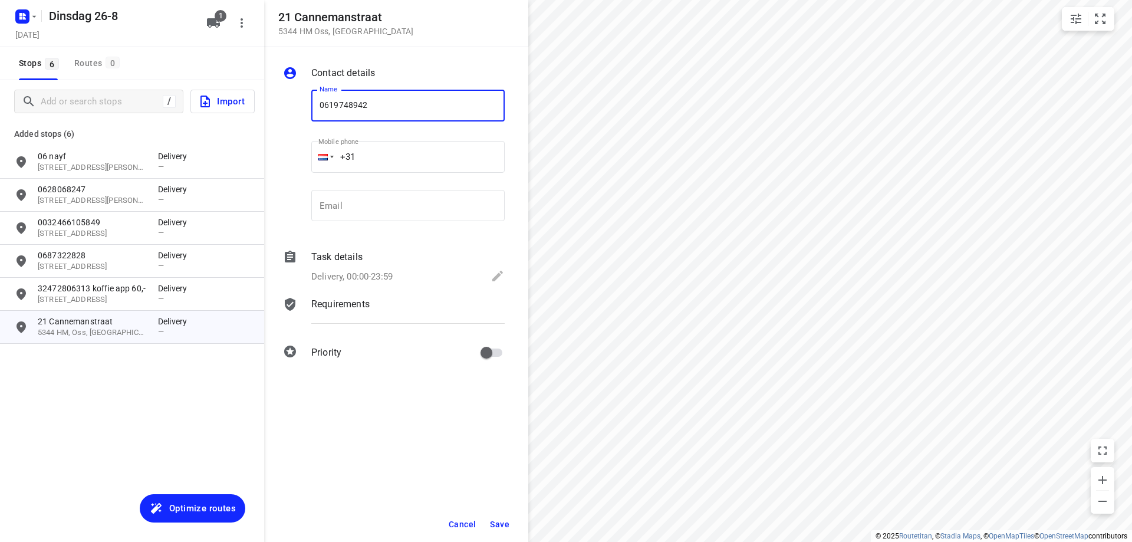
type input "0619748942"
click at [507, 523] on span "Save" at bounding box center [499, 524] width 19 height 9
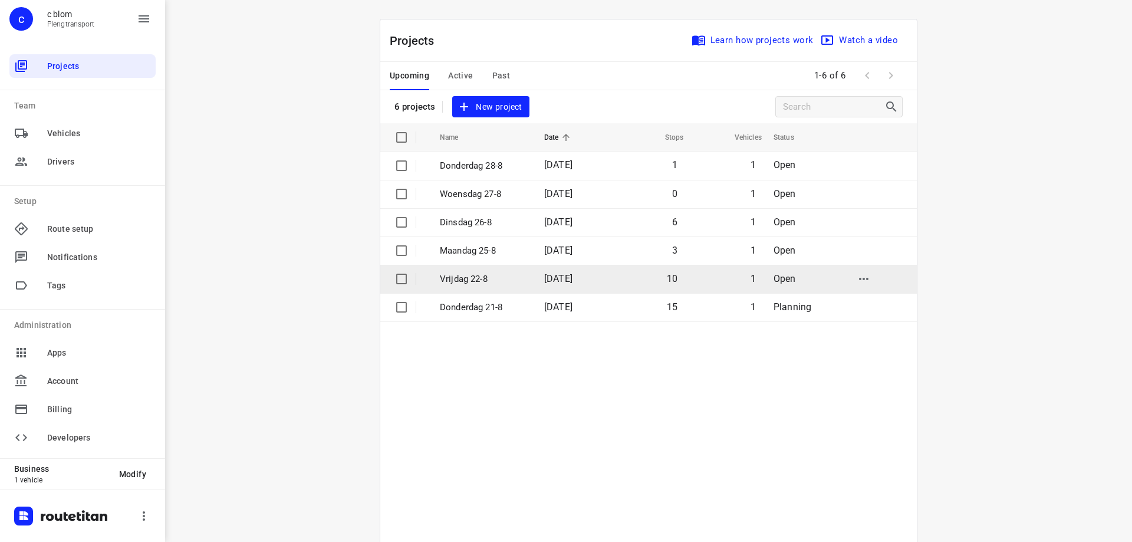
click at [500, 274] on p "Vrijdag 22-8" at bounding box center [483, 280] width 87 height 14
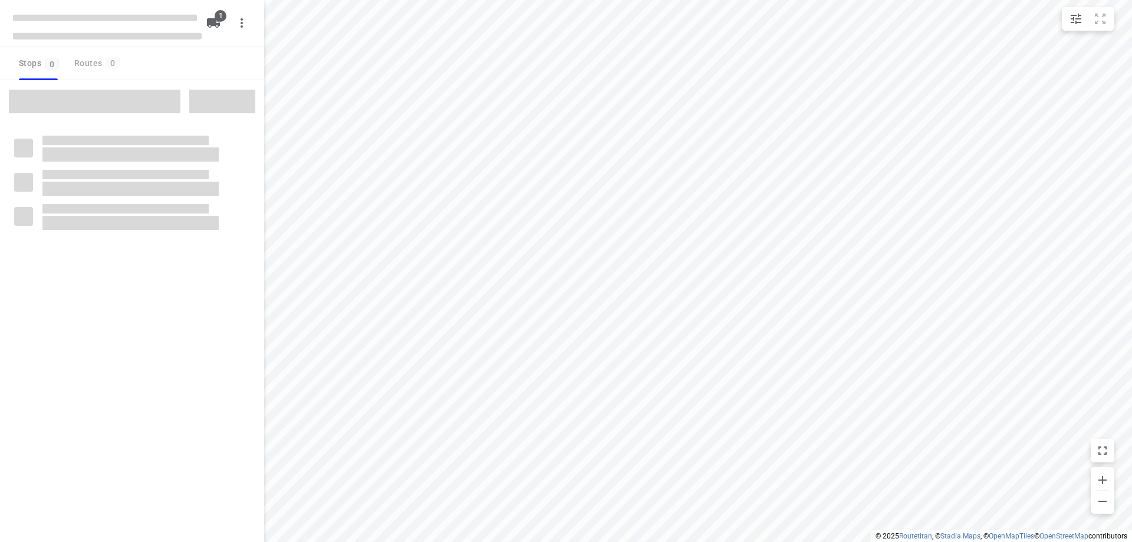
type input "distance"
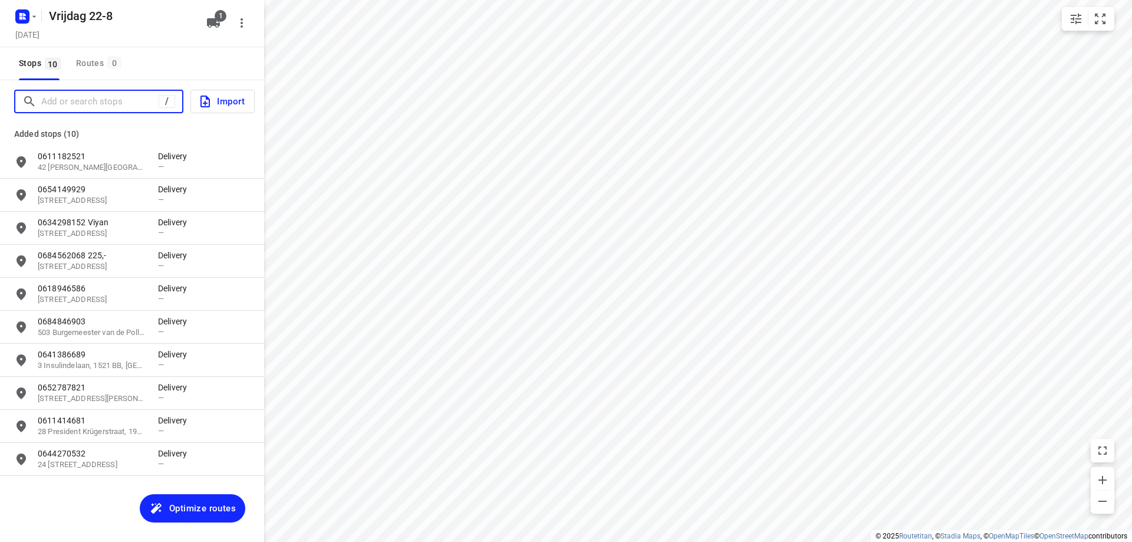
click at [94, 106] on input "Add or search stops" at bounding box center [99, 102] width 117 height 18
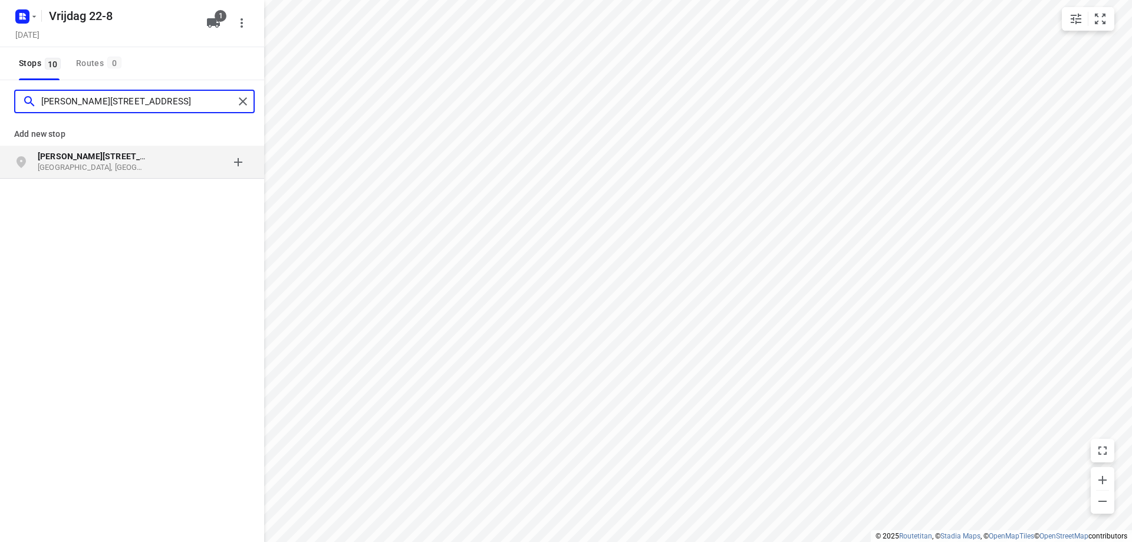
type input "[PERSON_NAME][STREET_ADDRESS]"
click at [115, 159] on b "[PERSON_NAME][STREET_ADDRESS]" at bounding box center [109, 156] width 142 height 9
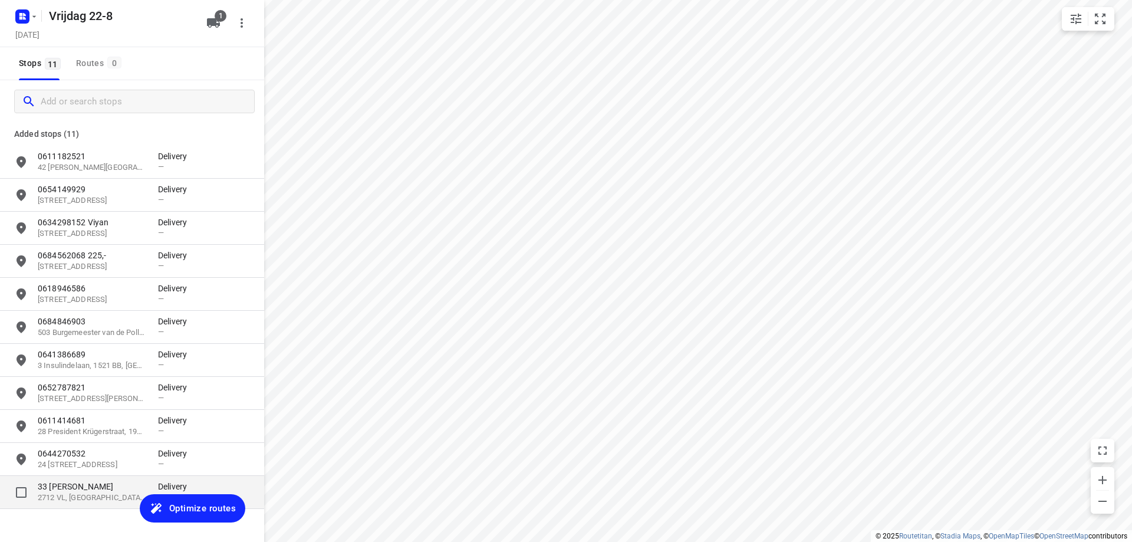
click at [86, 488] on p "33 [PERSON_NAME]" at bounding box center [92, 487] width 109 height 12
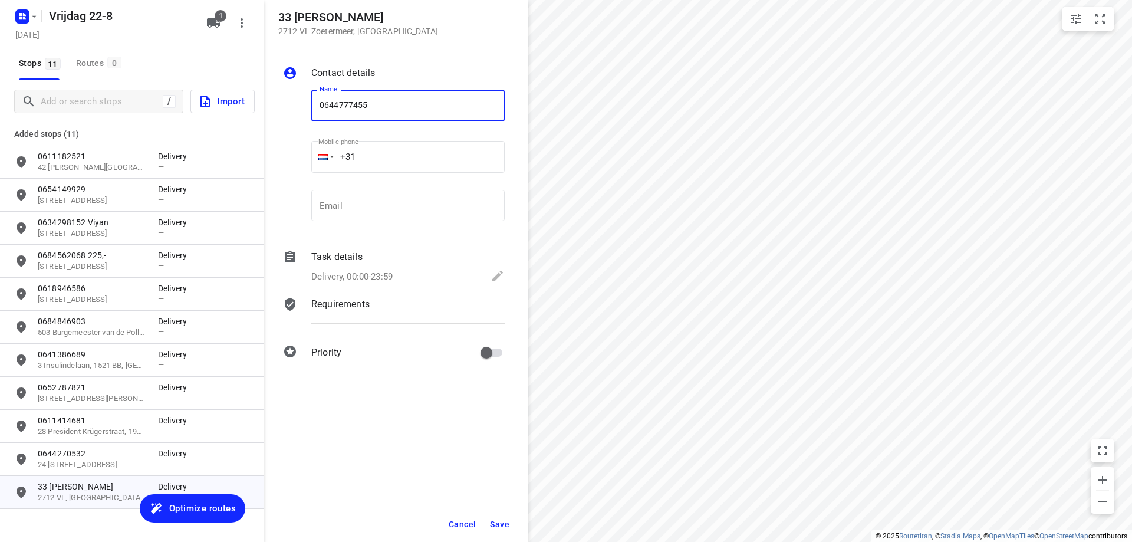
type input "0644777455"
click at [505, 520] on span "Save" at bounding box center [499, 524] width 19 height 9
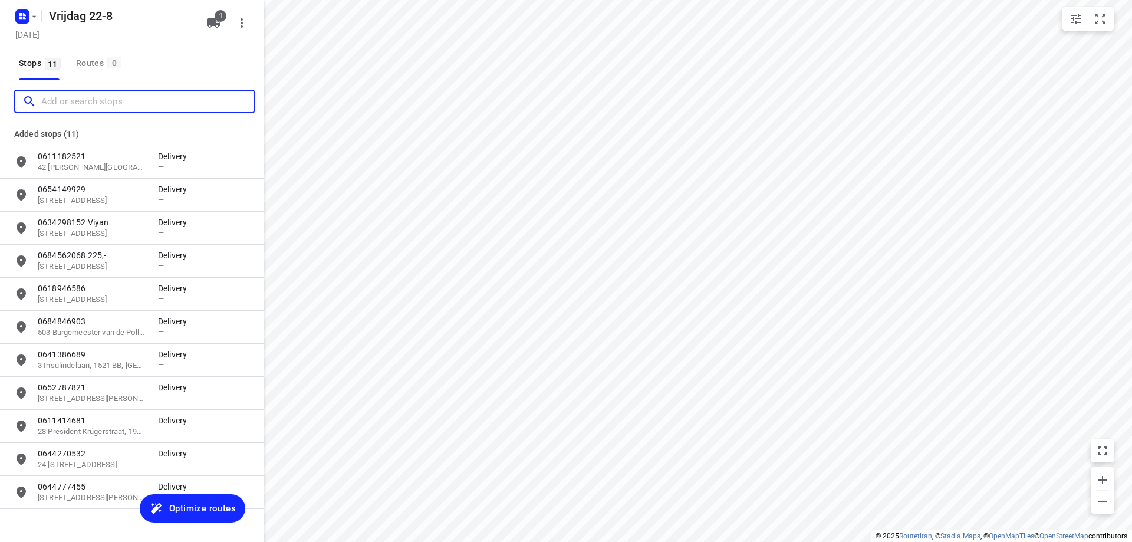
click at [109, 100] on input "Add or search stops" at bounding box center [147, 102] width 212 height 18
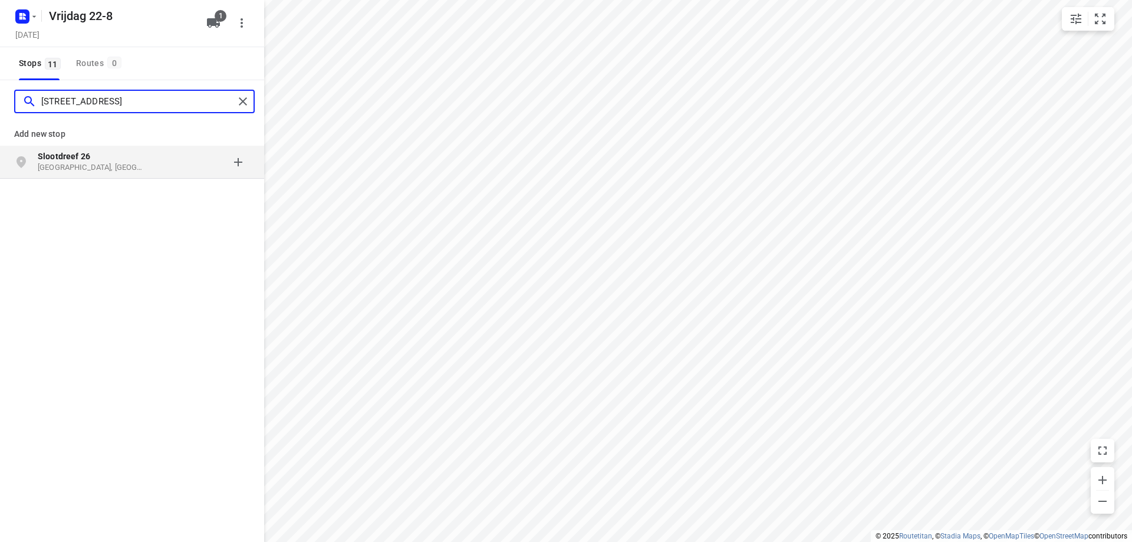
type input "[STREET_ADDRESS]"
click at [91, 165] on p "[GEOGRAPHIC_DATA], [GEOGRAPHIC_DATA]" at bounding box center [92, 167] width 109 height 11
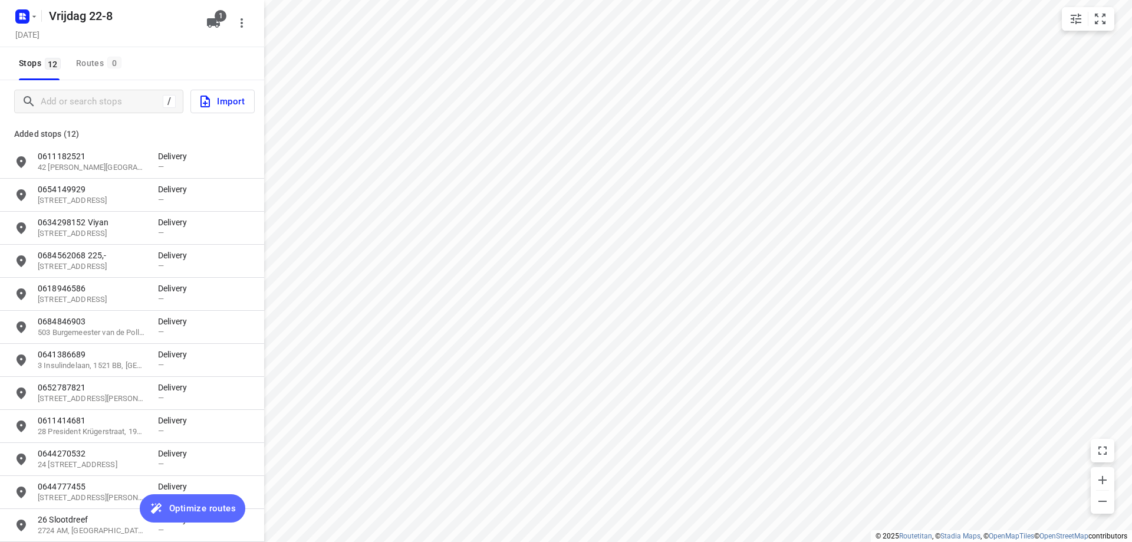
click at [210, 511] on span "Optimize routes" at bounding box center [202, 508] width 67 height 15
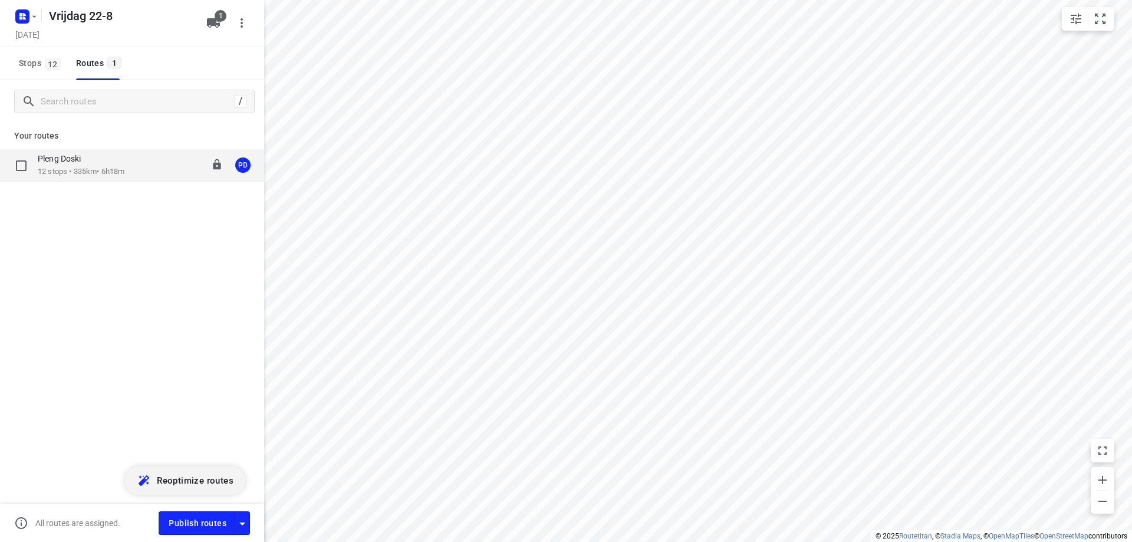
click at [114, 171] on p "12 stops • 335km • 6h18m" at bounding box center [81, 171] width 87 height 11
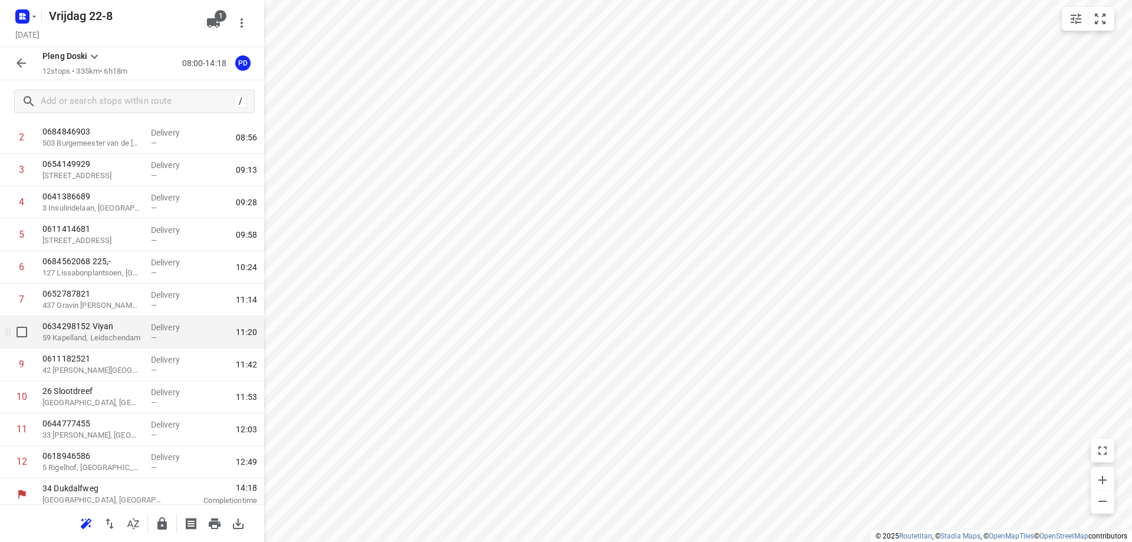
scroll to position [99, 0]
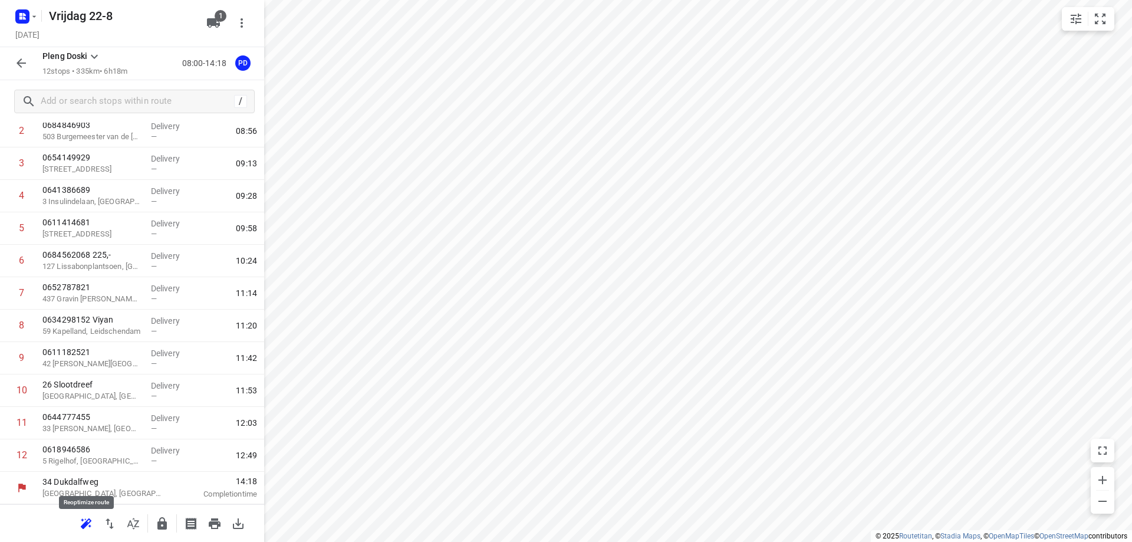
click at [93, 522] on button "button" at bounding box center [86, 524] width 24 height 24
click at [112, 522] on icon "button" at bounding box center [110, 524] width 14 height 14
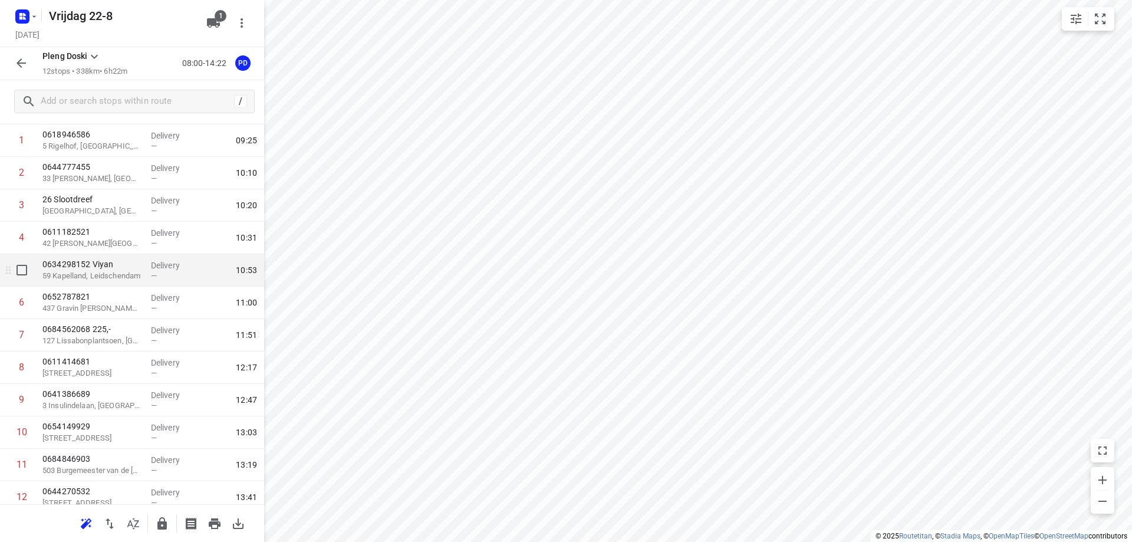
scroll to position [40, 0]
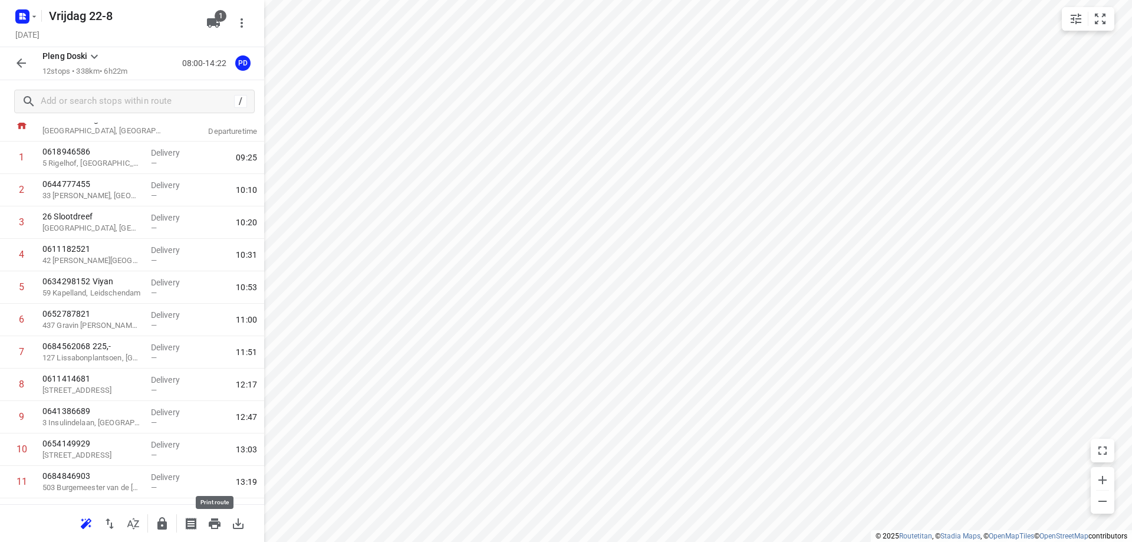
click at [216, 528] on icon "button" at bounding box center [215, 523] width 12 height 11
